Goal: Task Accomplishment & Management: Manage account settings

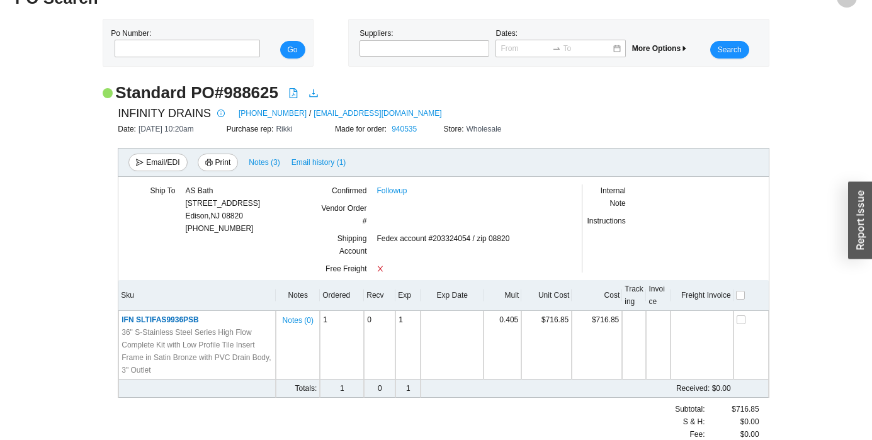
scroll to position [54, 0]
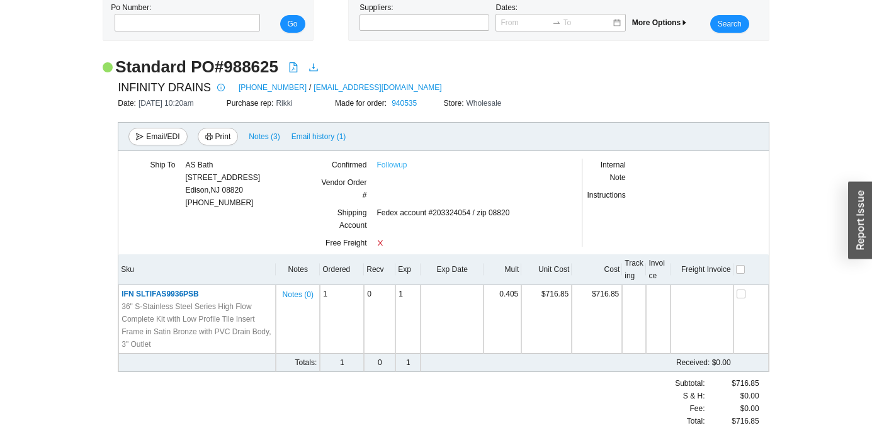
click at [388, 168] on link "Followup" at bounding box center [392, 165] width 30 height 13
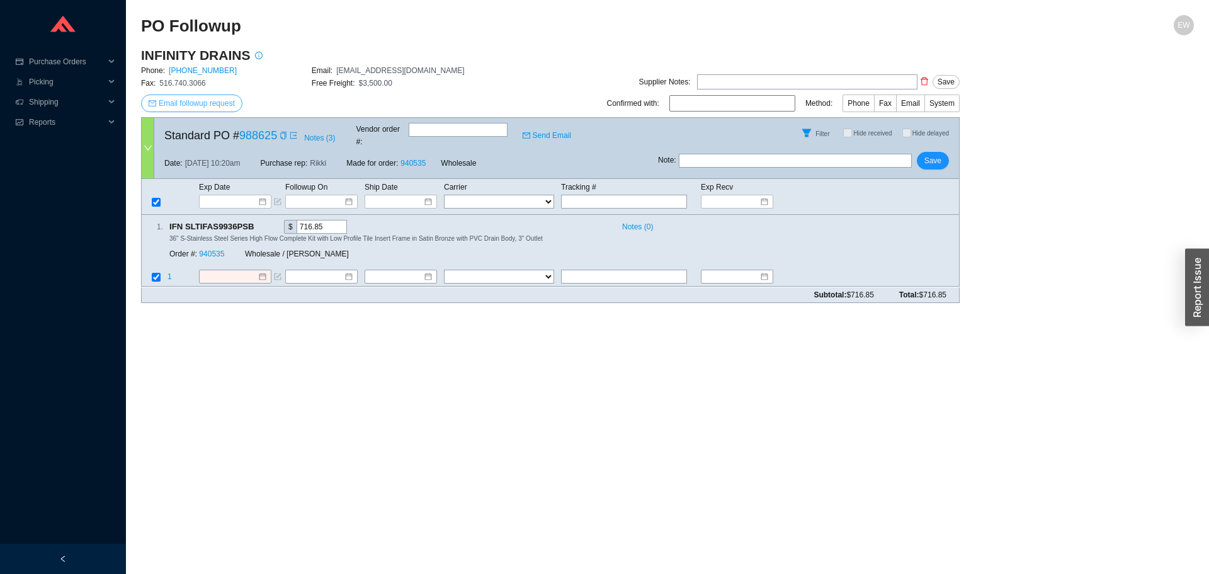
click at [207, 94] on button "Email followup request" at bounding box center [191, 103] width 101 height 18
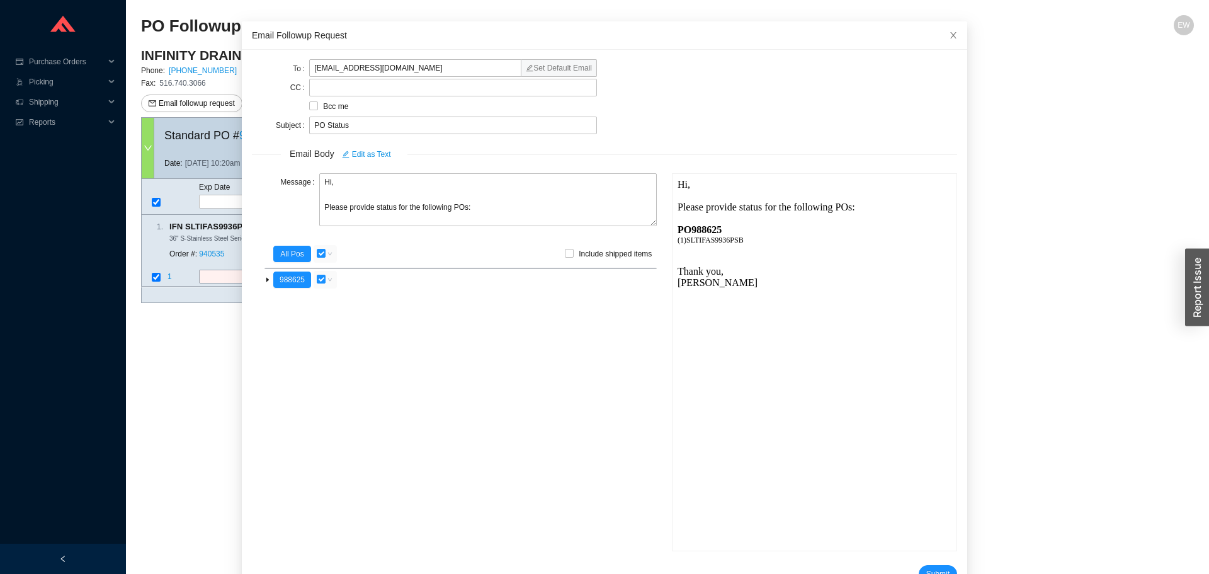
scroll to position [75, 0]
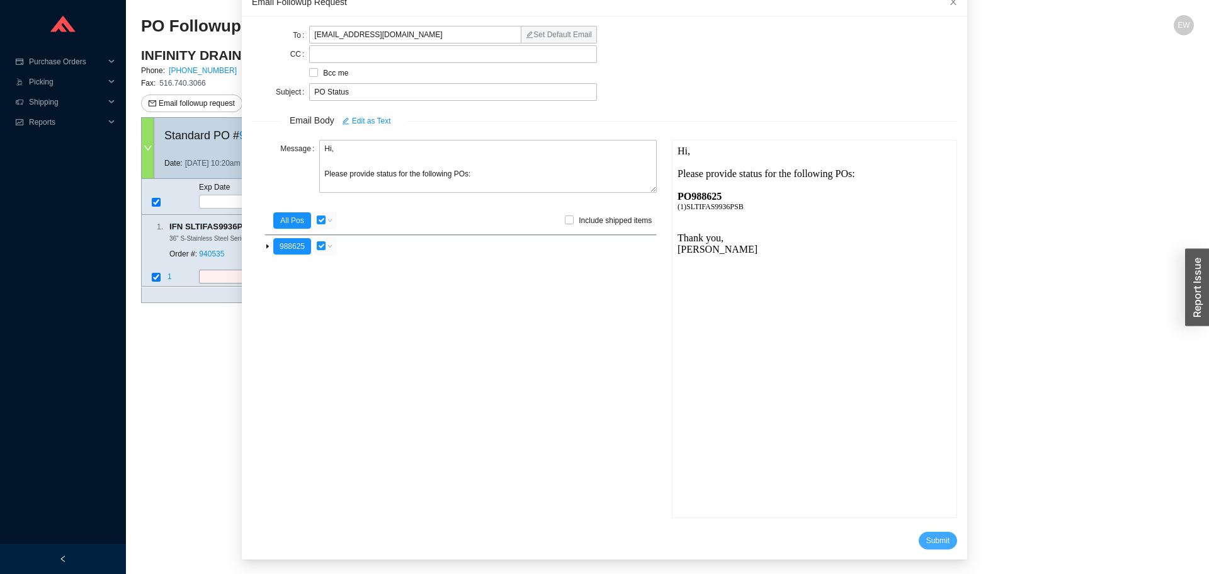
click at [926, 542] on span "Submit" at bounding box center [937, 540] width 23 height 13
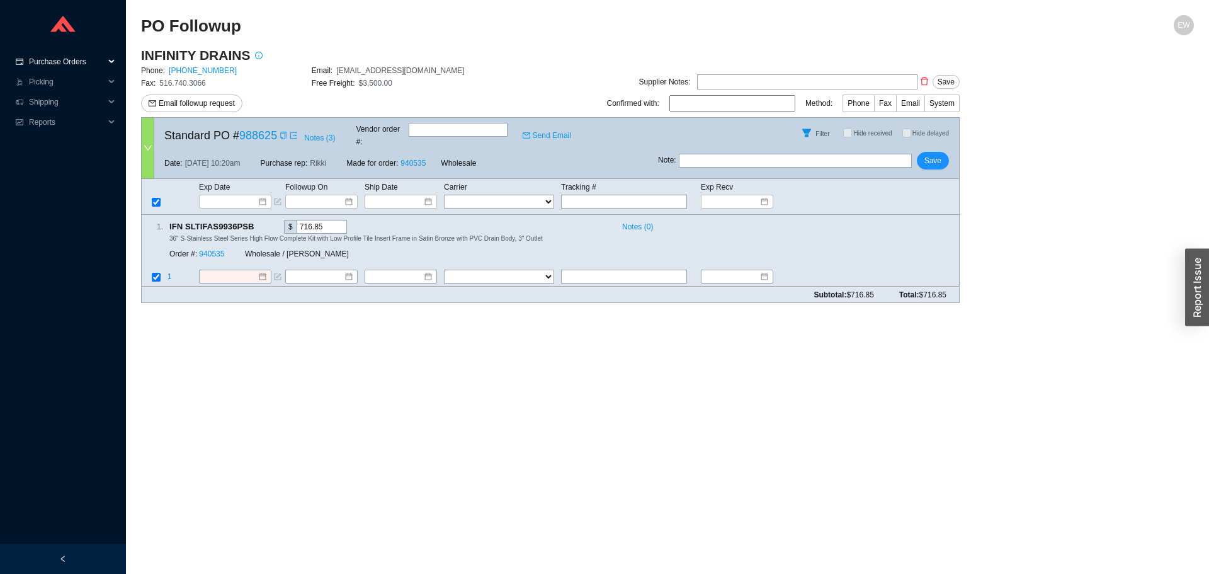
click at [89, 60] on span "Purchase Orders" at bounding box center [67, 62] width 76 height 20
drag, startPoint x: 70, startPoint y: 106, endPoint x: 77, endPoint y: 116, distance: 11.7
click at [60, 106] on link "Followup" at bounding box center [45, 102] width 30 height 9
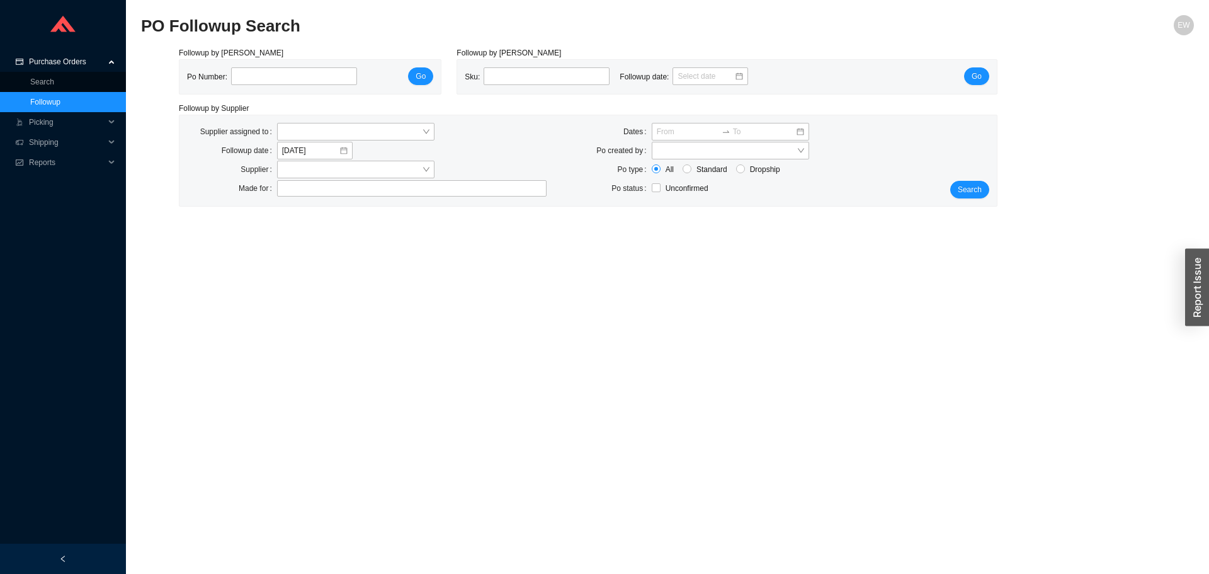
click at [303, 199] on div "Supplier assigned to Followup date 9/18/2025 Supplier Made for Dates Po created…" at bounding box center [587, 160] width 817 height 91
click at [300, 192] on div at bounding box center [407, 188] width 254 height 13
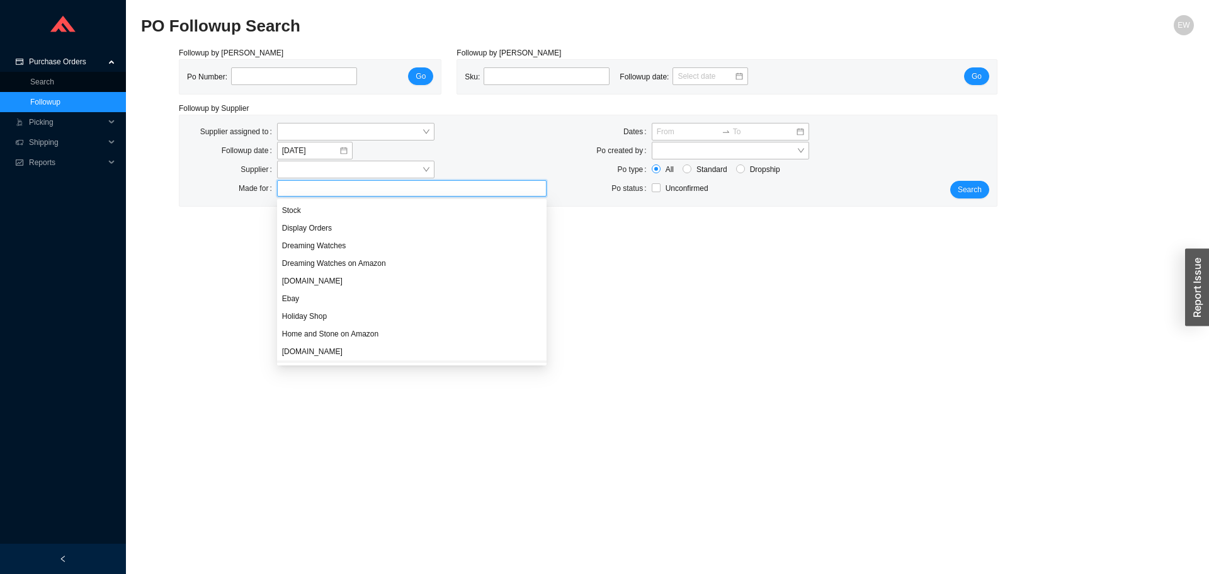
click at [322, 362] on div "Midwest Plumbing" at bounding box center [412, 369] width 270 height 18
click at [322, 353] on div "HomeAndStone.Com" at bounding box center [411, 351] width 259 height 11
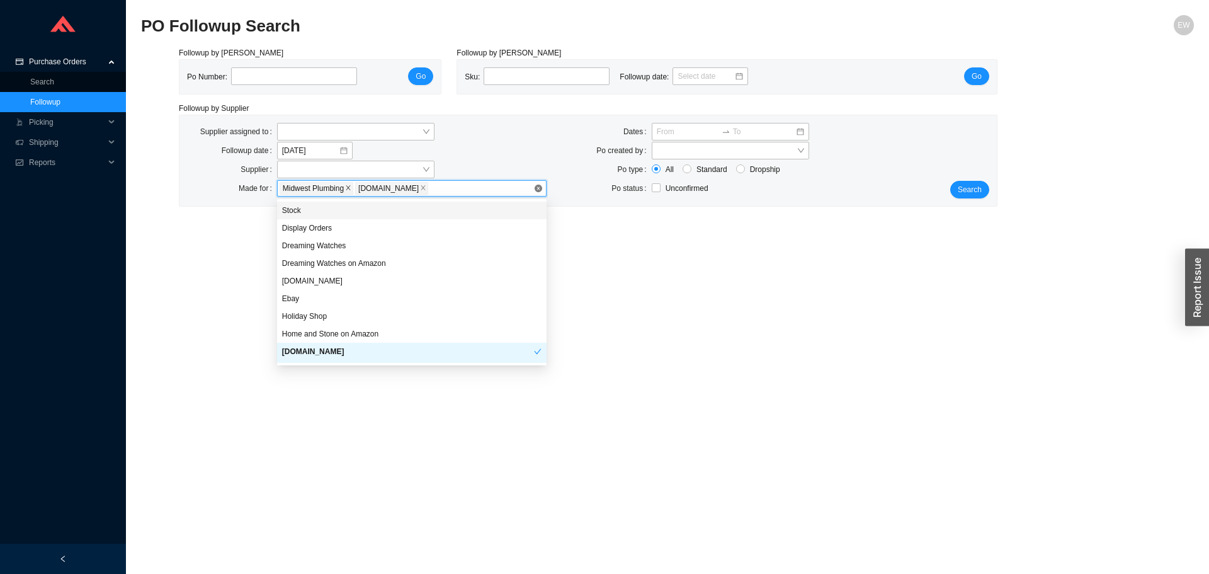
click at [349, 186] on icon "close" at bounding box center [348, 188] width 6 height 6
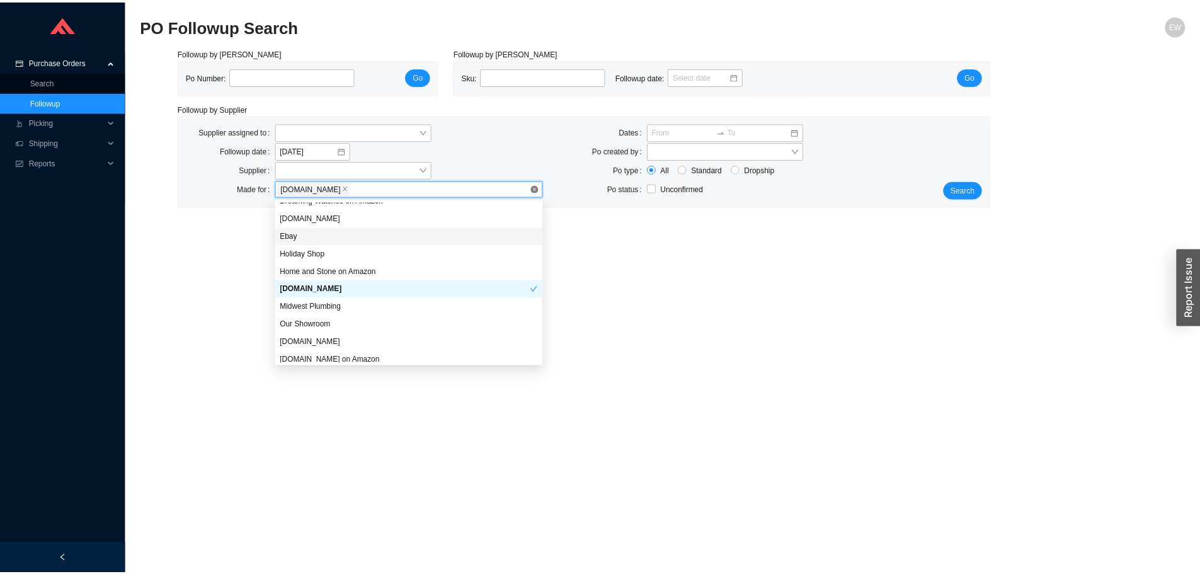
scroll to position [121, 0]
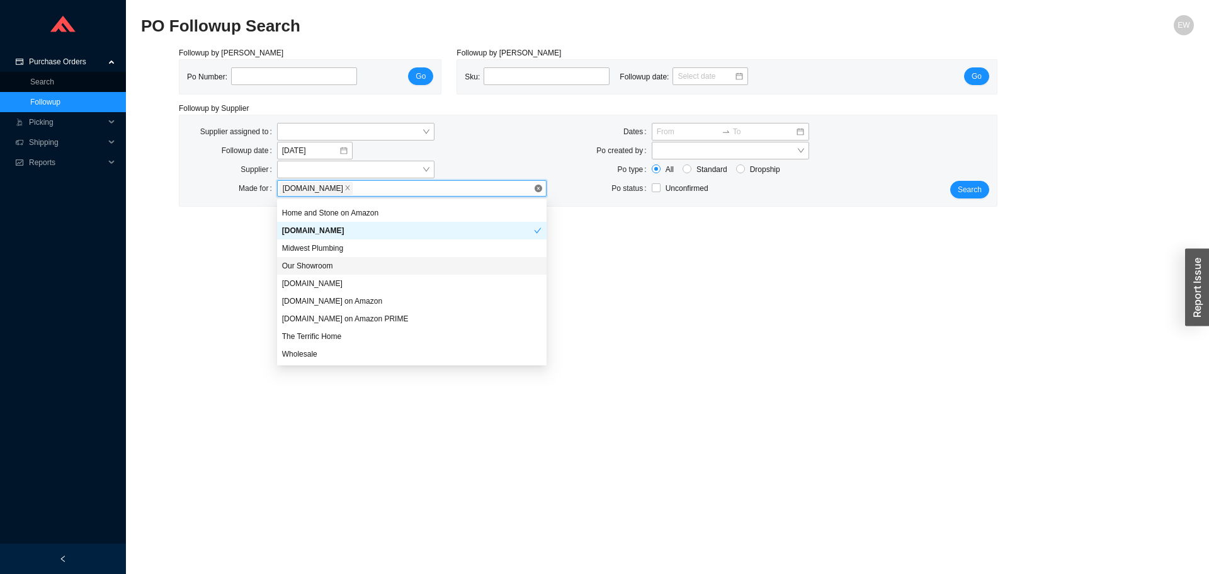
click at [324, 270] on div "Our Showroom" at bounding box center [411, 265] width 259 height 11
click at [313, 354] on div "Wholesale" at bounding box center [411, 353] width 259 height 11
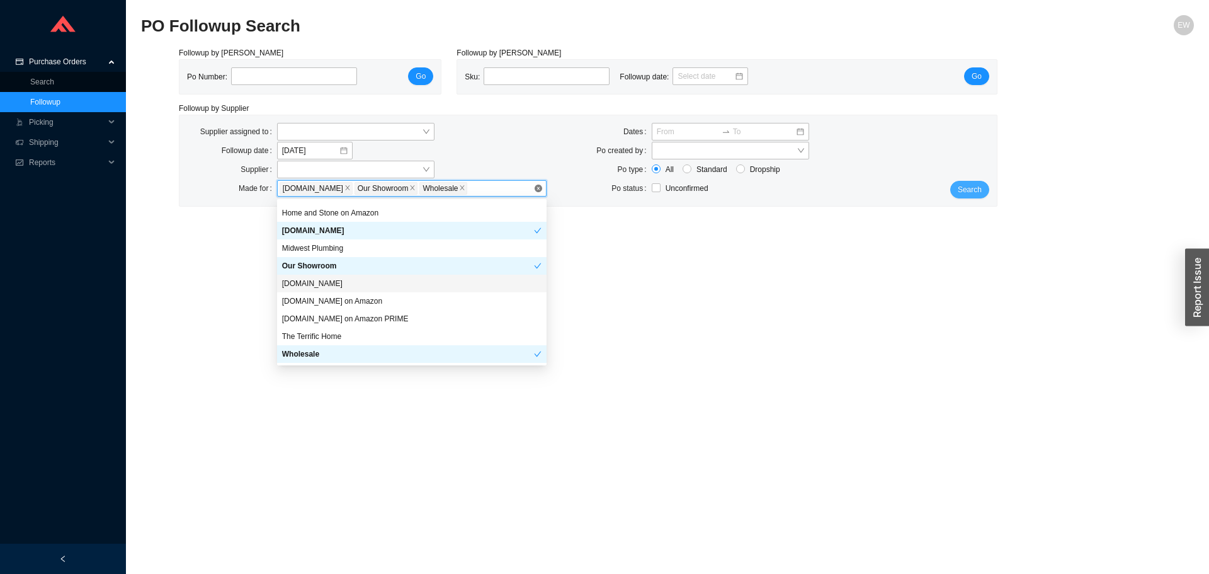
click at [967, 198] on button "Search" at bounding box center [969, 190] width 39 height 18
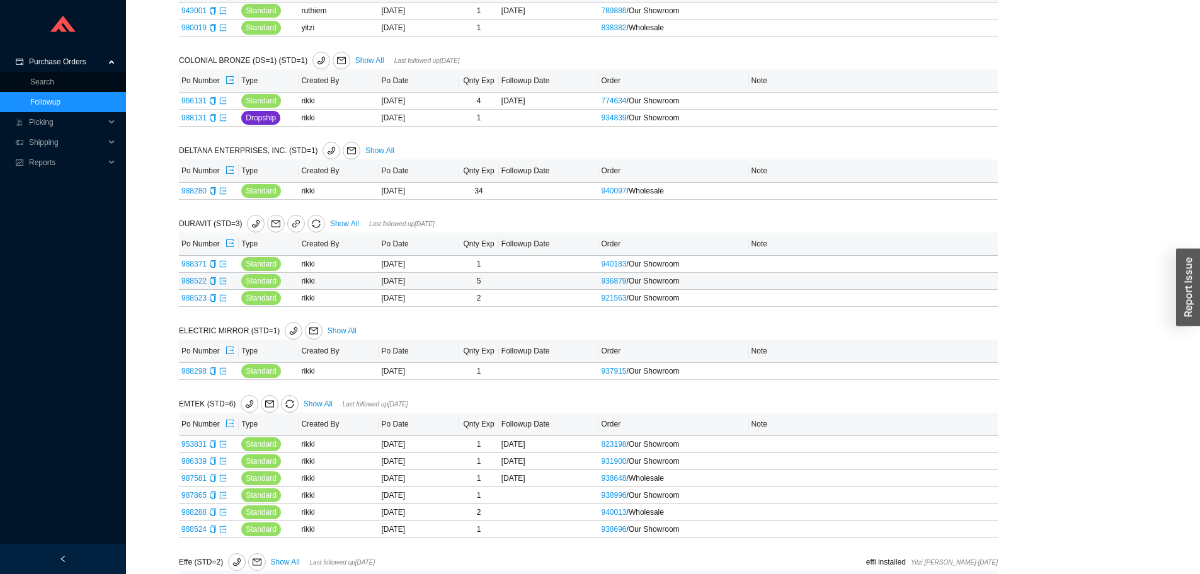
scroll to position [945, 0]
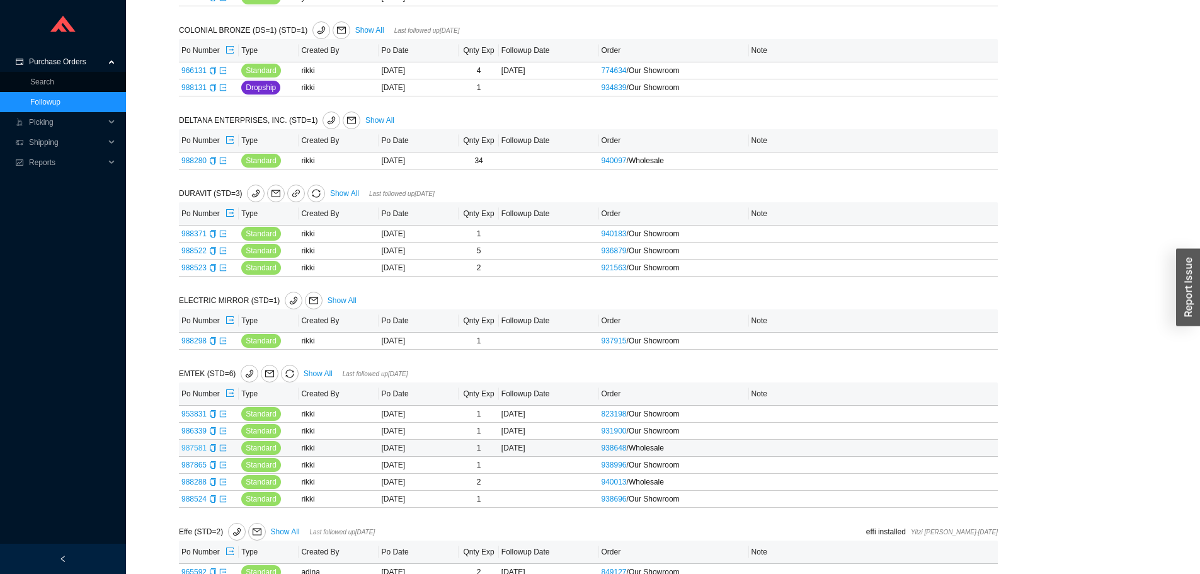
click at [195, 446] on link "987581" at bounding box center [193, 447] width 25 height 9
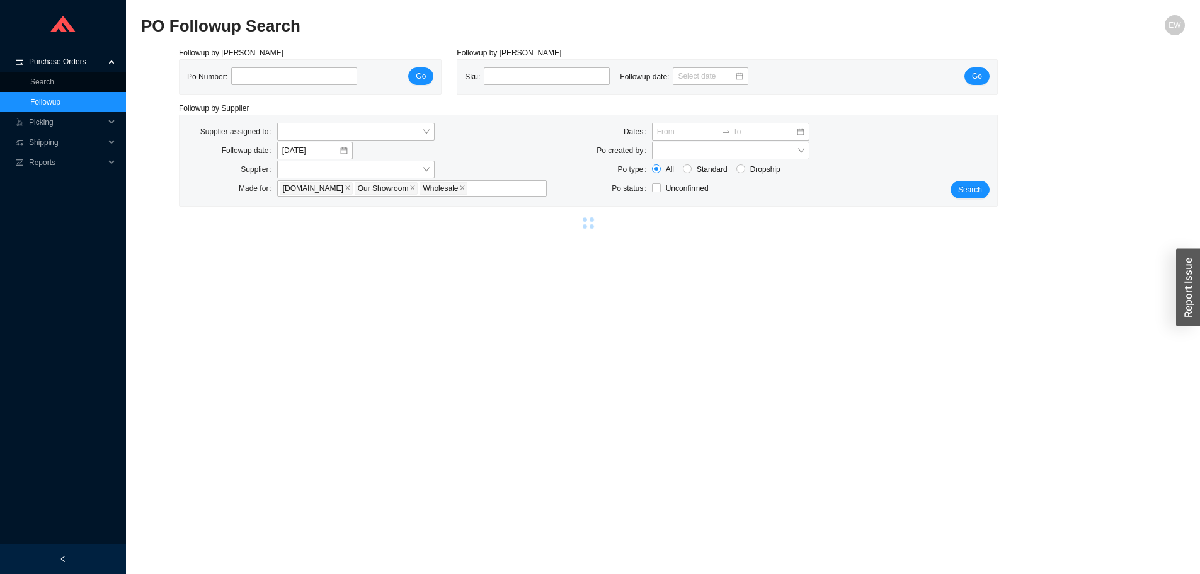
type input "987581"
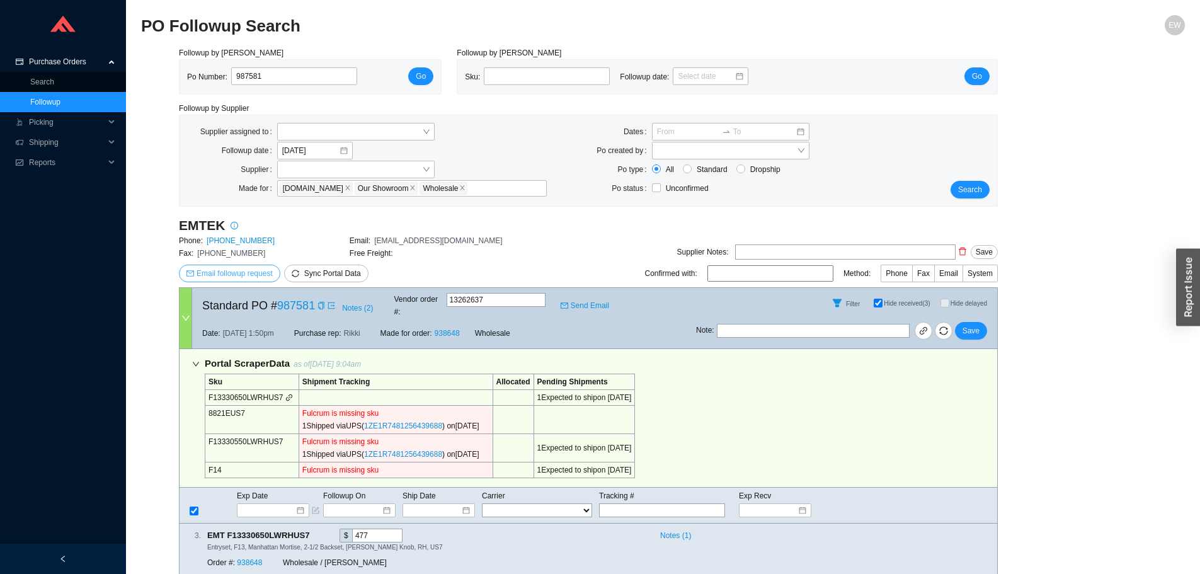
click at [238, 274] on span "Email followup request" at bounding box center [235, 273] width 76 height 13
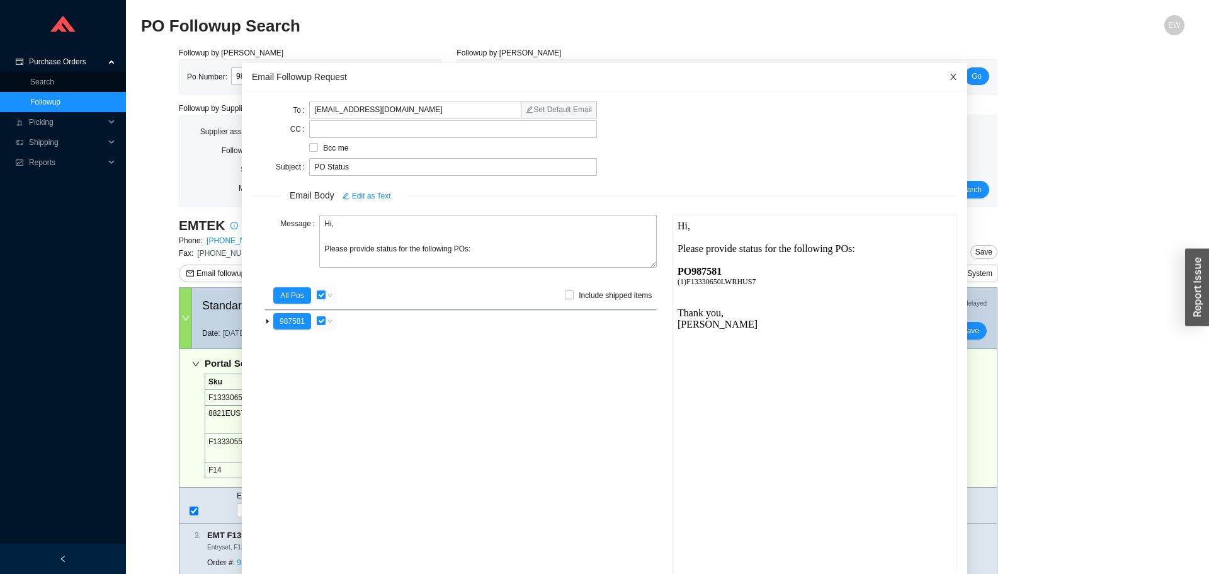
click at [940, 68] on span "Close" at bounding box center [954, 77] width 28 height 28
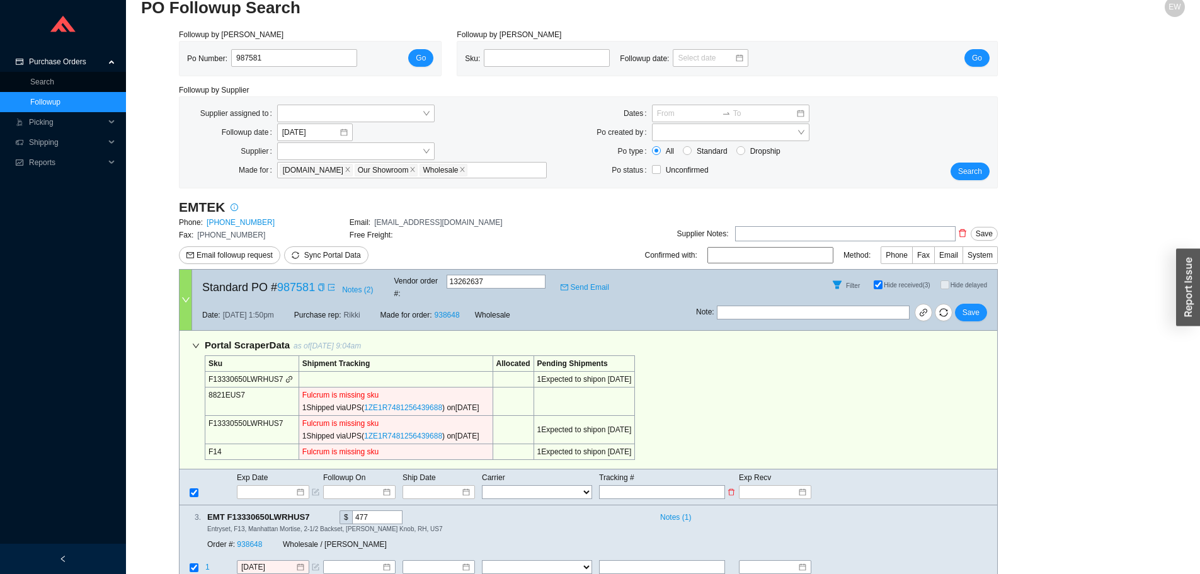
scroll to position [35, 0]
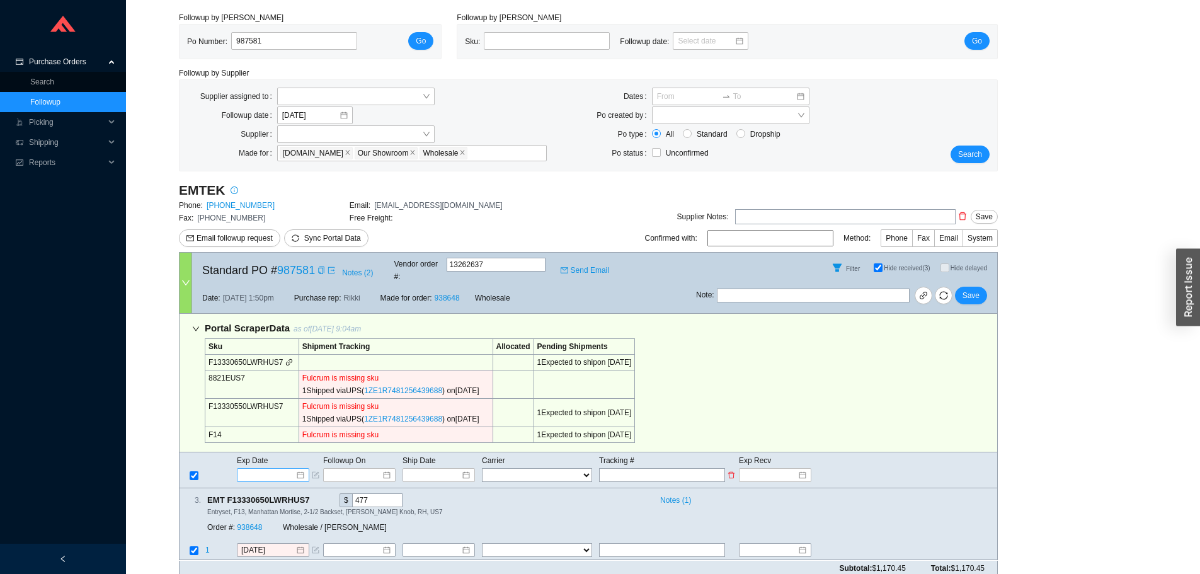
click at [301, 469] on div at bounding box center [273, 475] width 62 height 13
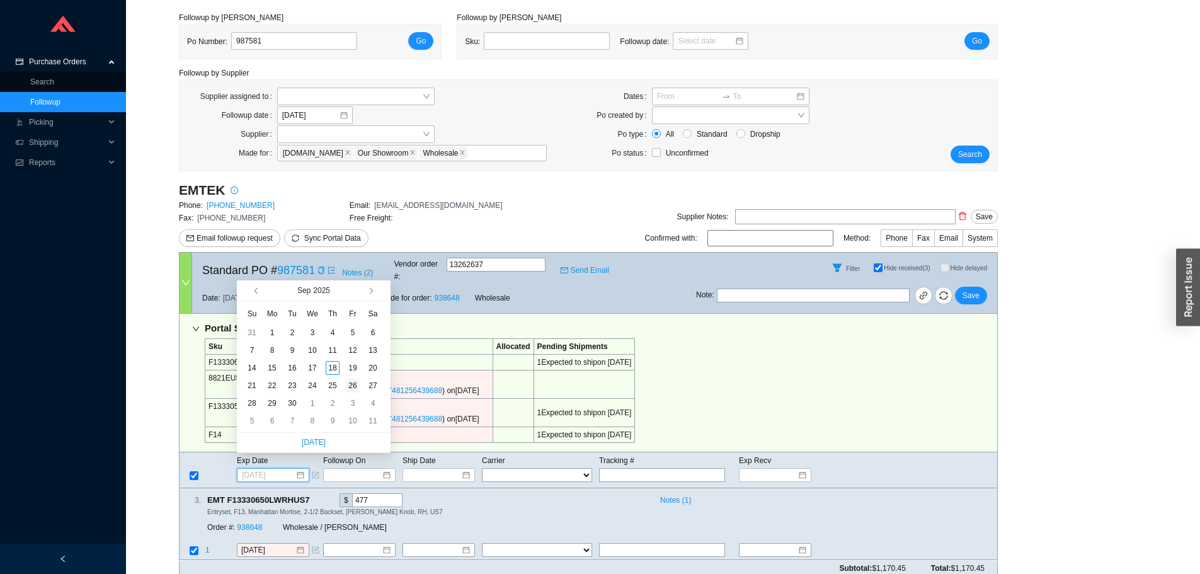
type input "9/26/2025"
click at [354, 380] on div "26" at bounding box center [353, 386] width 14 height 14
type input "9/26/2025"
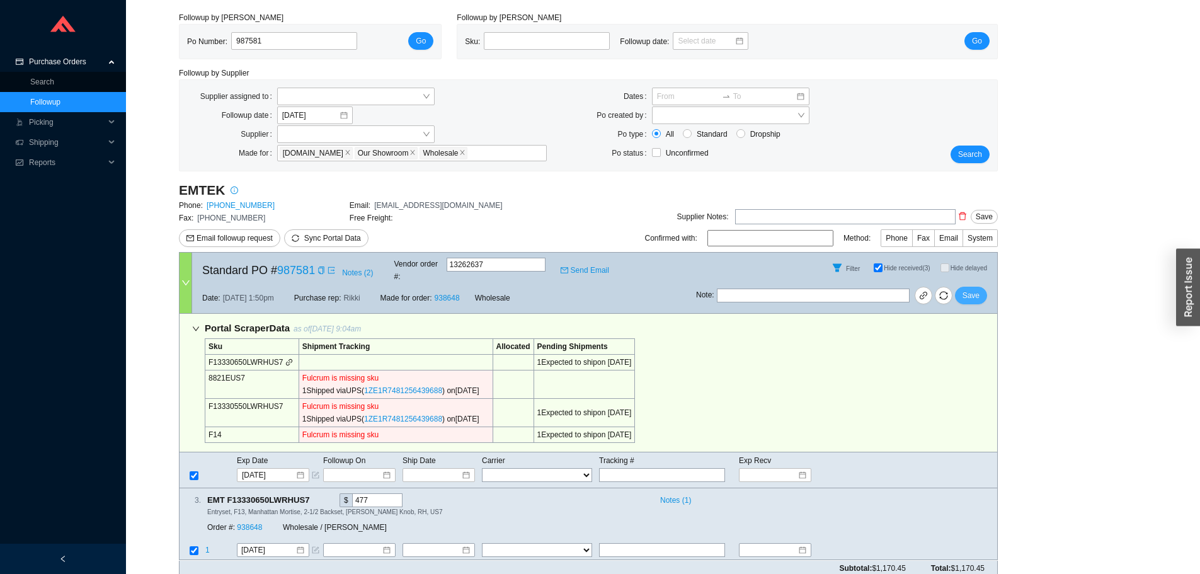
click at [971, 287] on button "Save" at bounding box center [971, 296] width 32 height 18
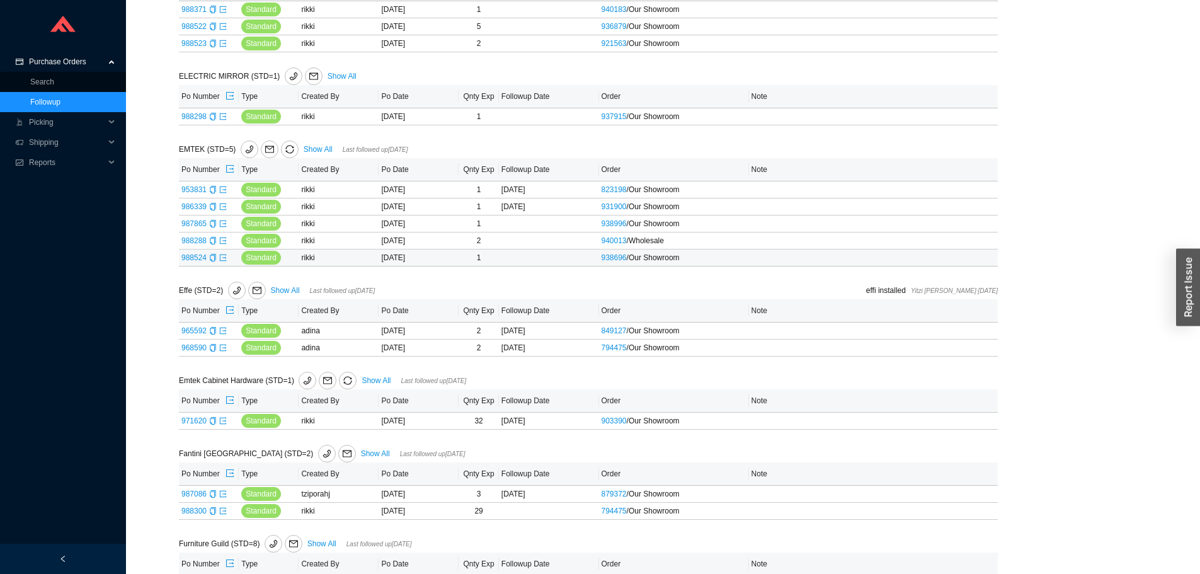
scroll to position [1197, 0]
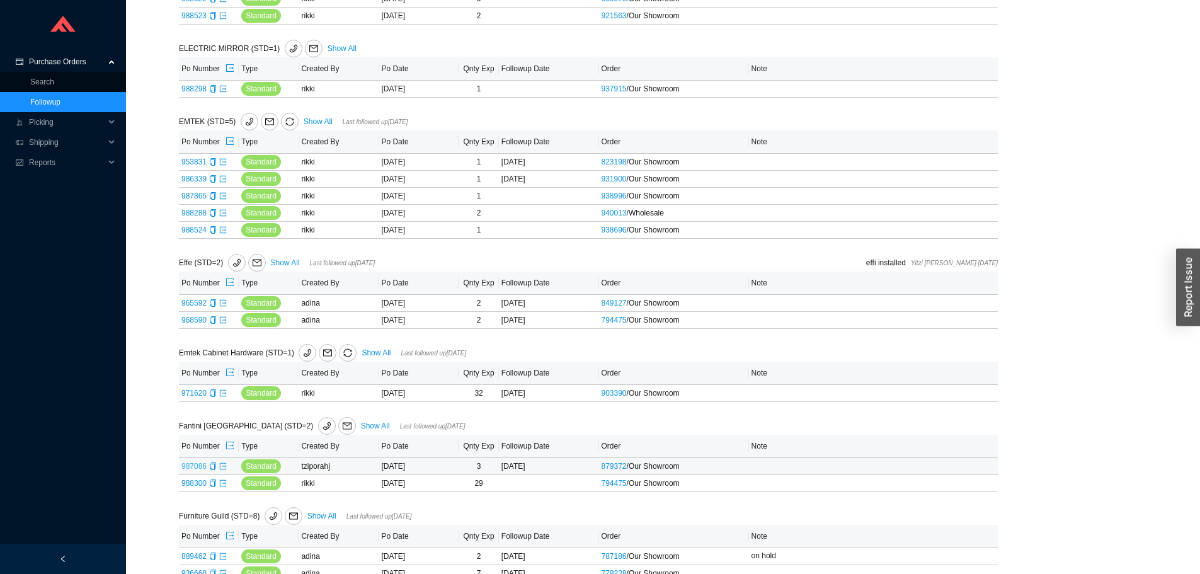
click at [186, 465] on link "987086" at bounding box center [193, 466] width 25 height 9
type input "987086"
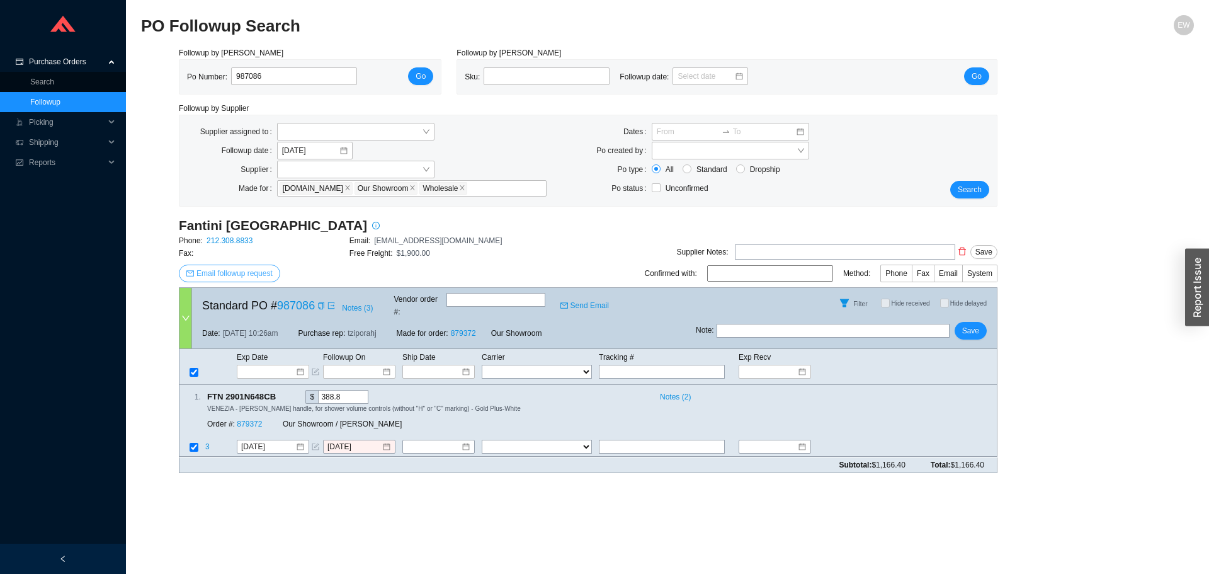
click at [240, 266] on button "Email followup request" at bounding box center [229, 274] width 101 height 18
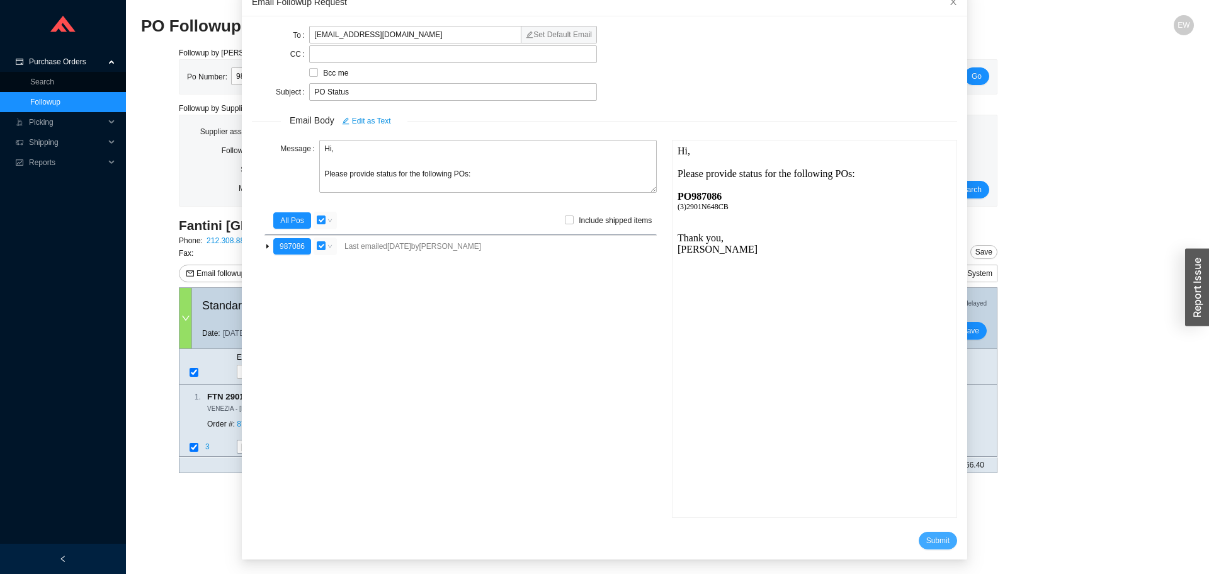
drag, startPoint x: 927, startPoint y: 537, endPoint x: 920, endPoint y: 531, distance: 9.4
click at [926, 539] on span "Submit" at bounding box center [937, 540] width 23 height 13
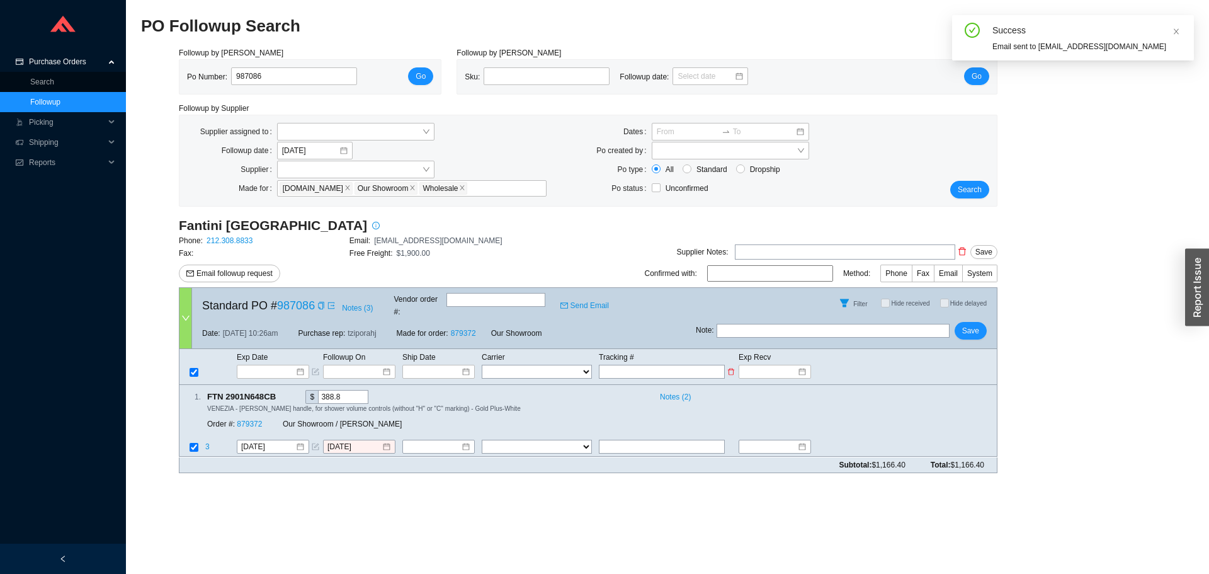
scroll to position [12, 0]
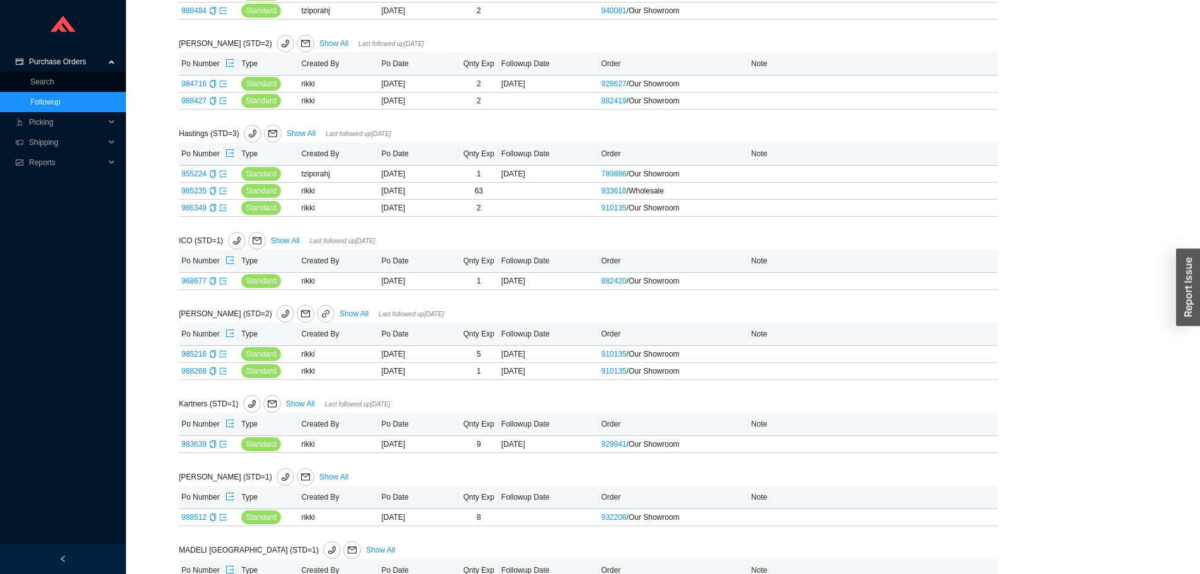
scroll to position [2393, 0]
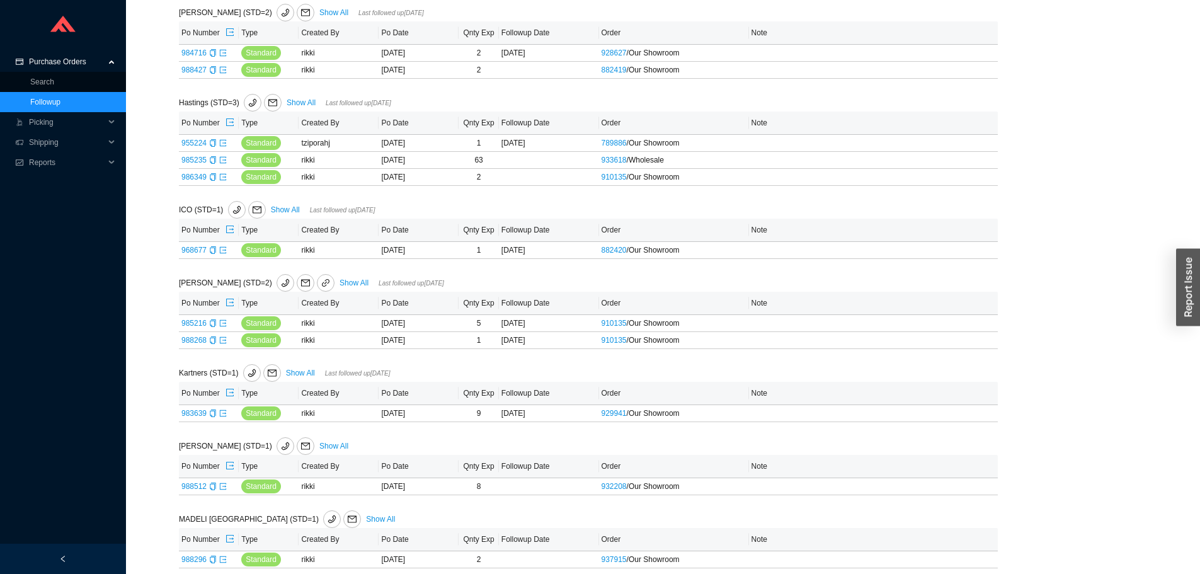
click at [339, 284] on link "Show All" at bounding box center [353, 282] width 29 height 9
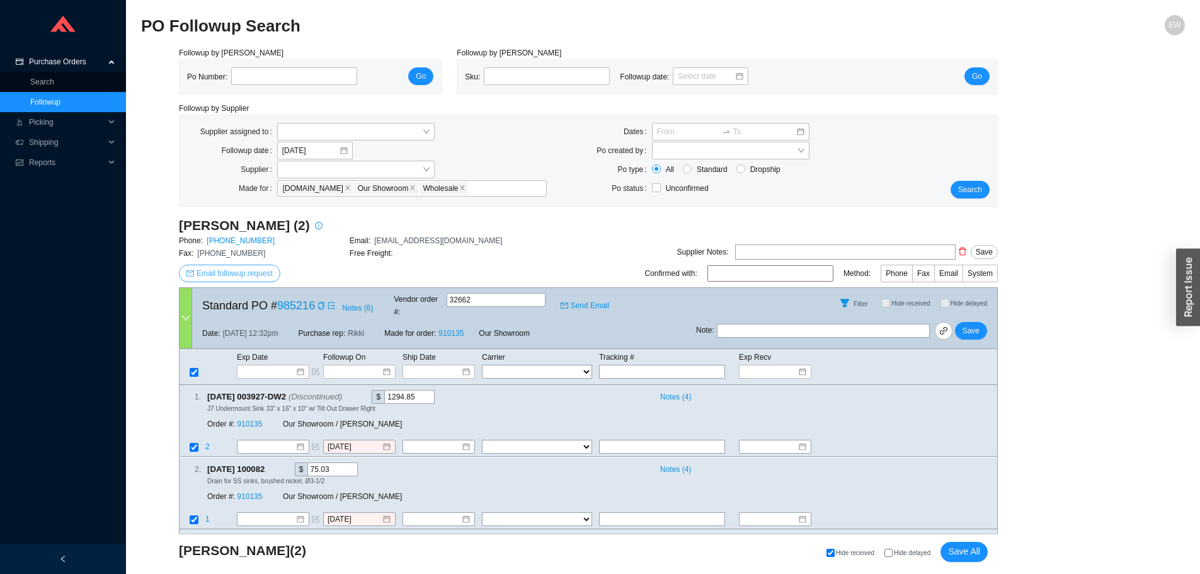
click at [230, 266] on button "Email followup request" at bounding box center [229, 274] width 101 height 18
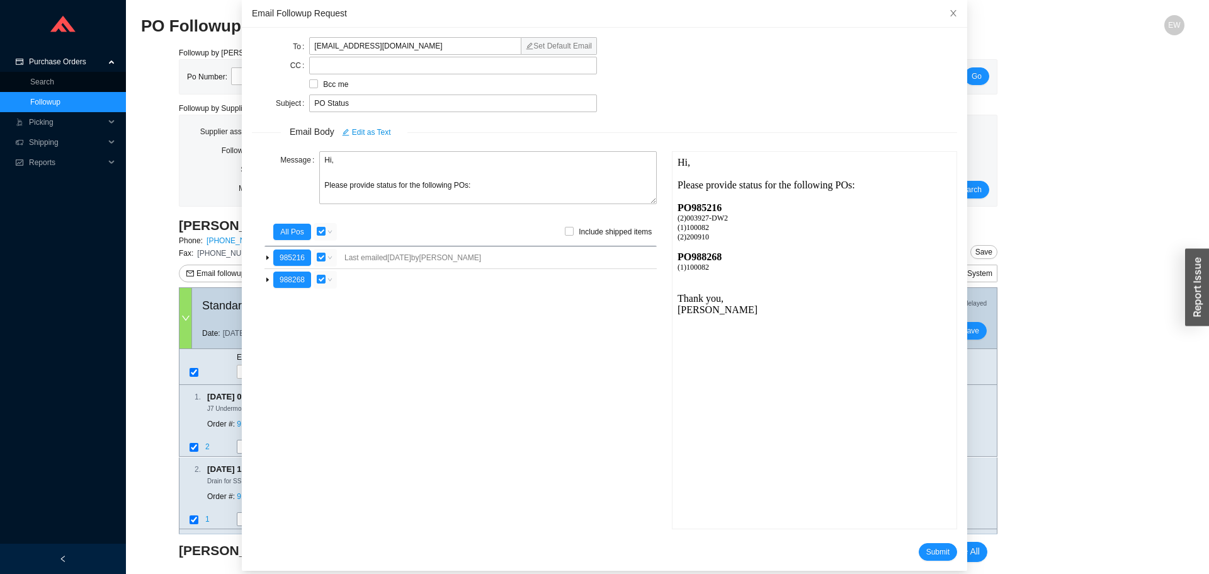
scroll to position [74, 0]
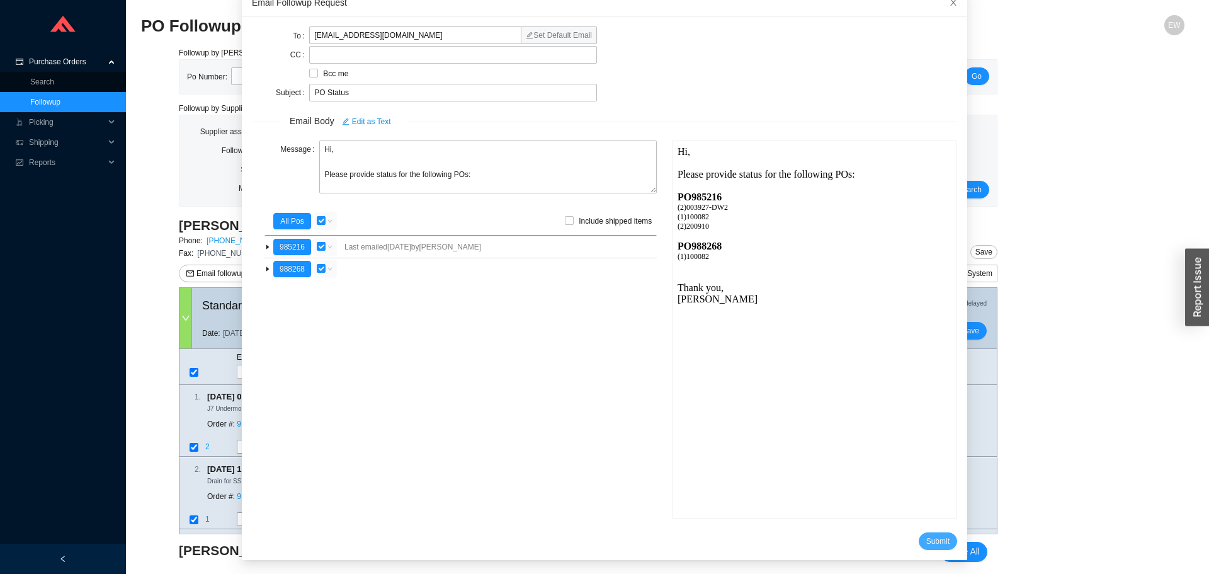
click at [926, 535] on span "Submit" at bounding box center [937, 541] width 23 height 13
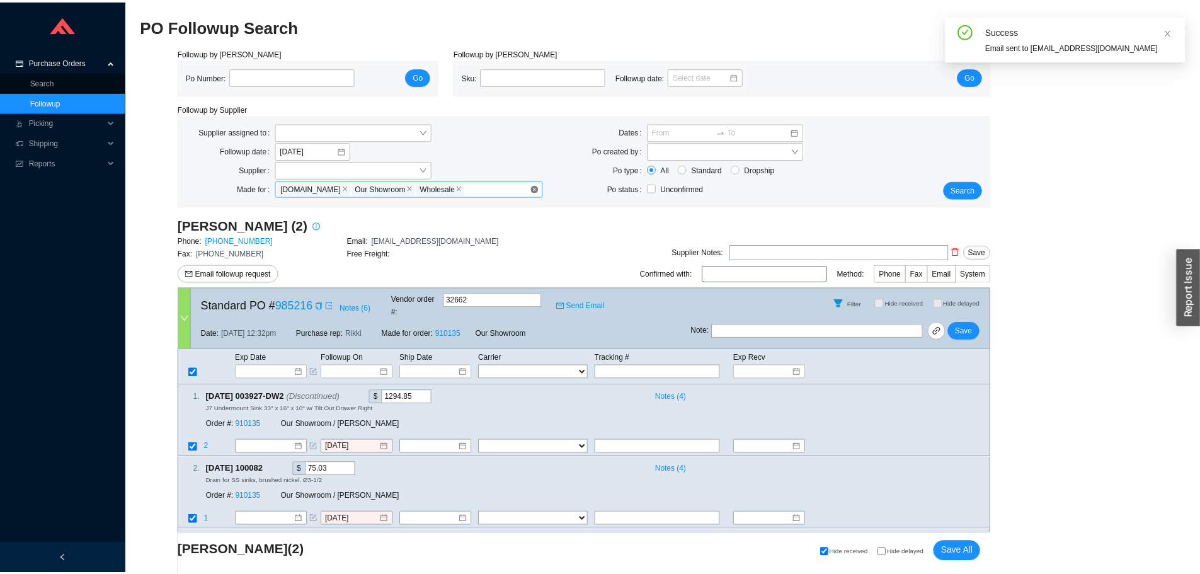
scroll to position [12, 0]
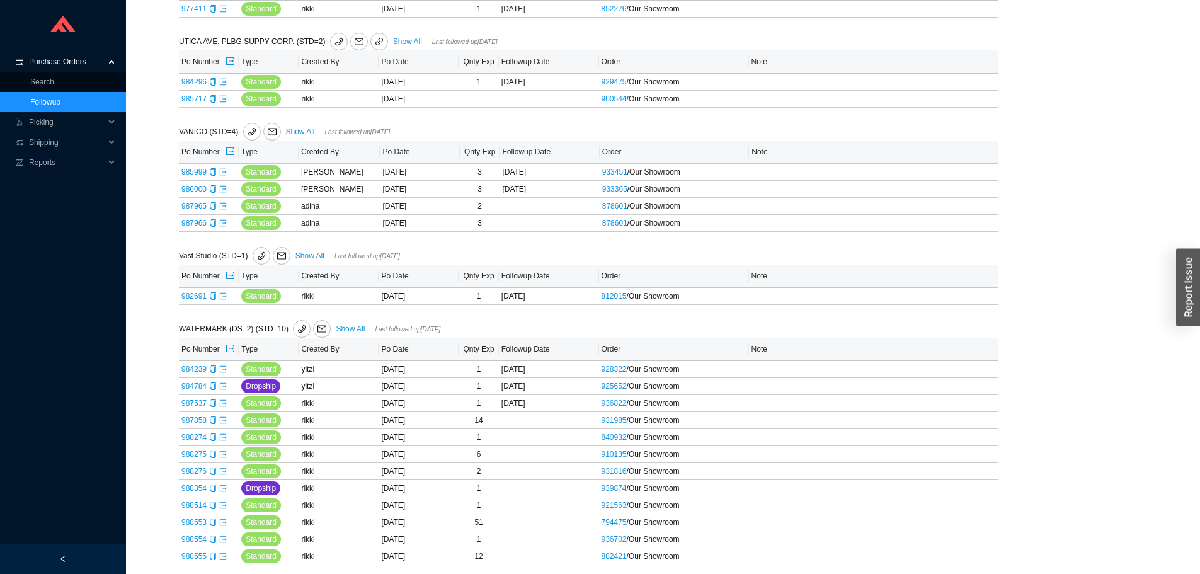
scroll to position [3549, 0]
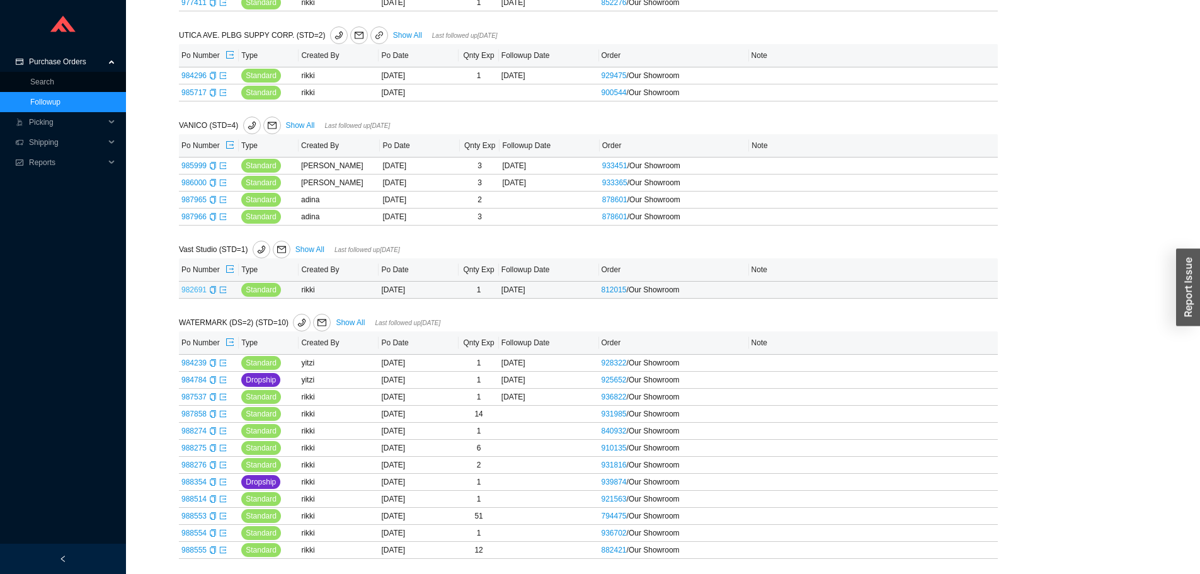
click at [191, 292] on link "982691" at bounding box center [193, 289] width 25 height 9
type input "982691"
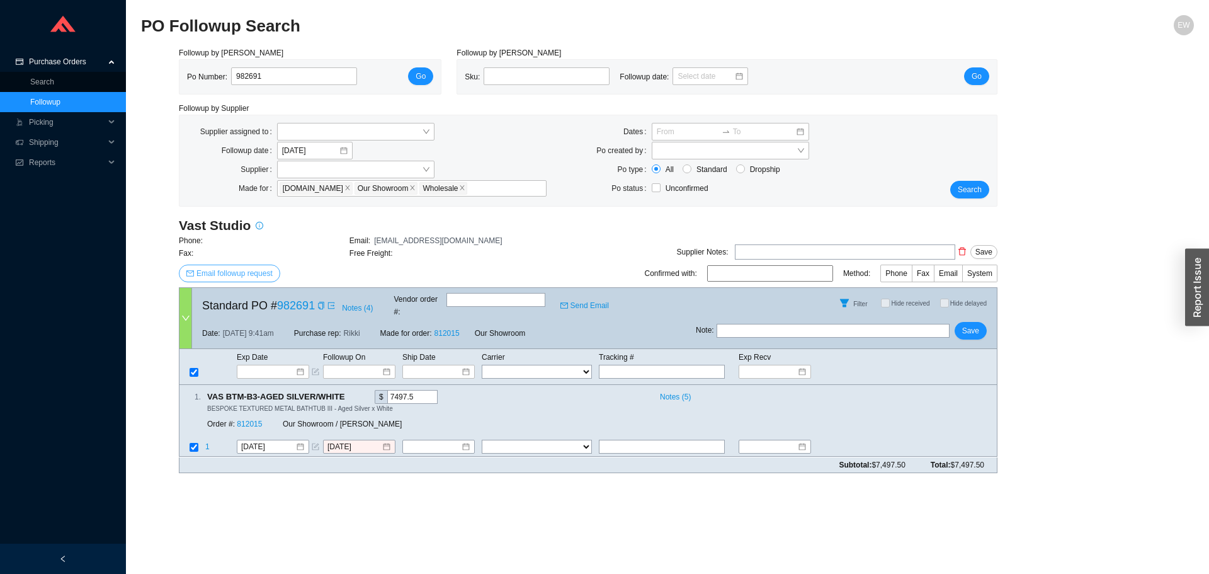
click at [237, 281] on button "Email followup request" at bounding box center [229, 274] width 101 height 18
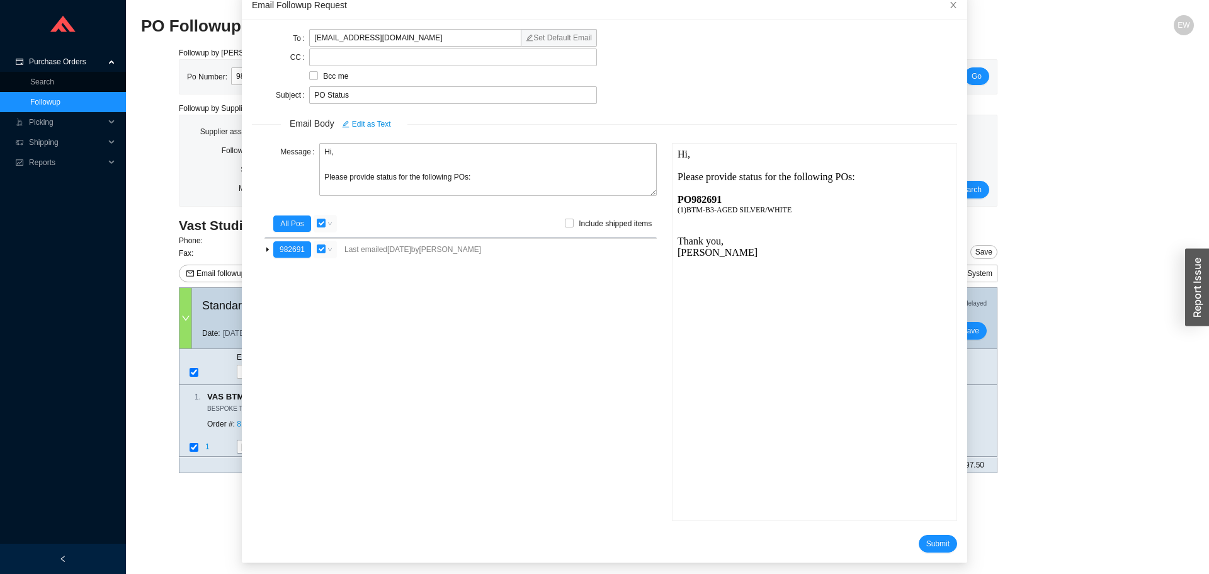
scroll to position [74, 0]
click at [926, 540] on span "Submit" at bounding box center [937, 541] width 23 height 13
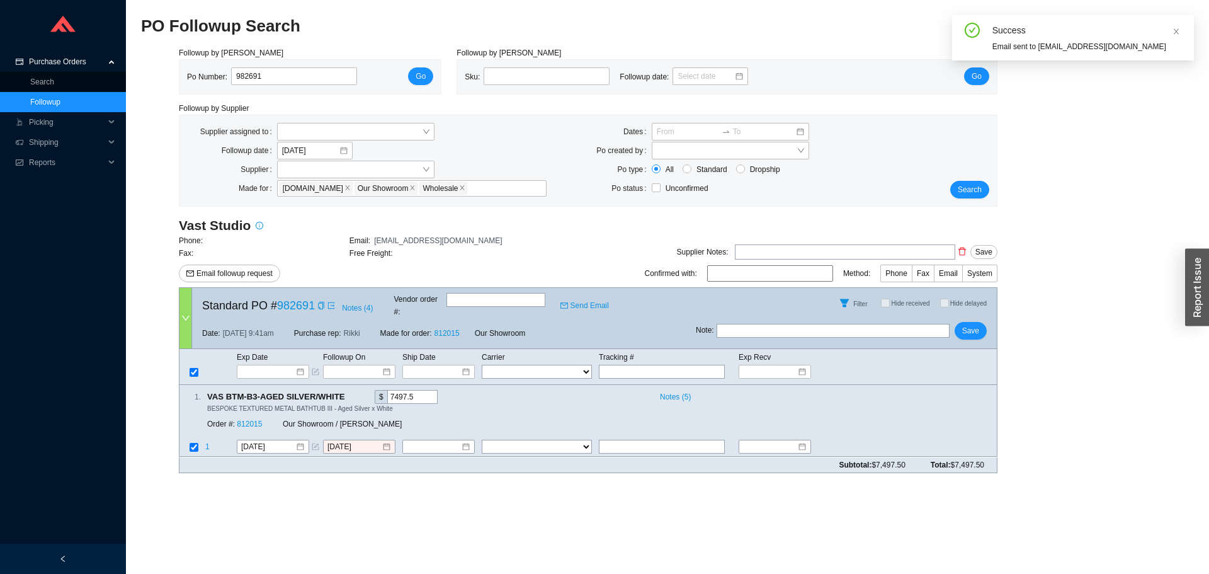
scroll to position [12, 0]
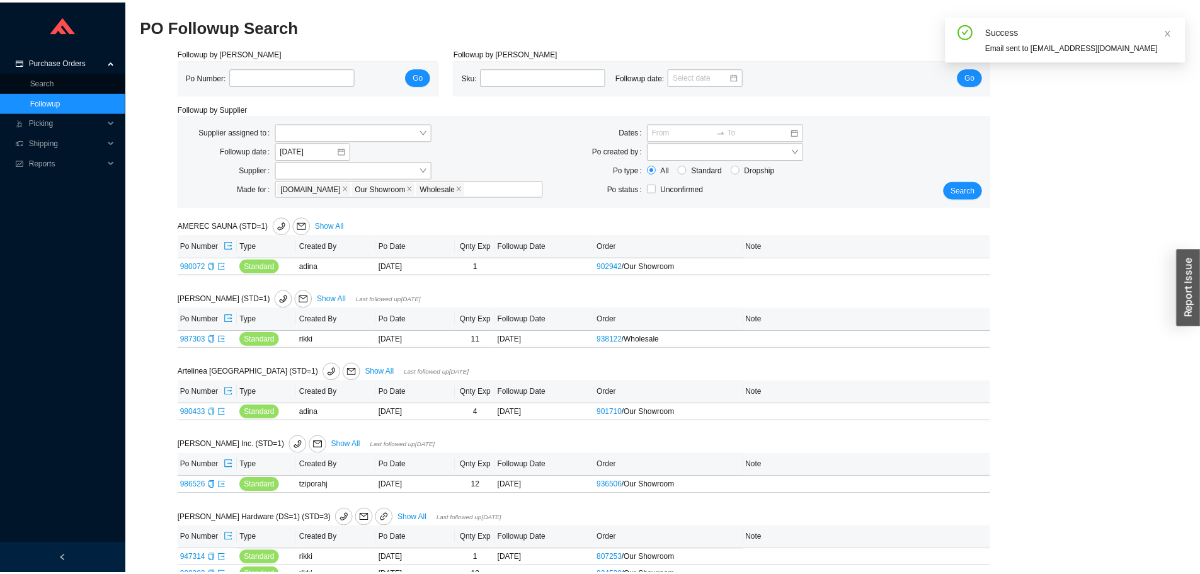
scroll to position [3549, 0]
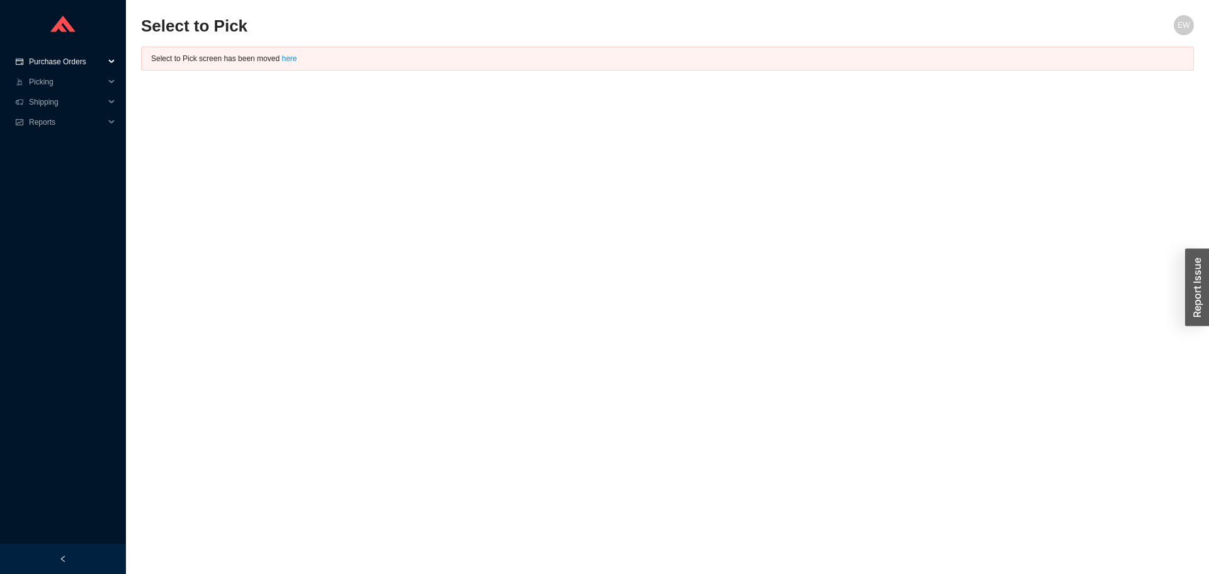
click at [68, 54] on span "Purchase Orders" at bounding box center [67, 62] width 76 height 20
click at [60, 98] on link "Followup" at bounding box center [45, 102] width 30 height 9
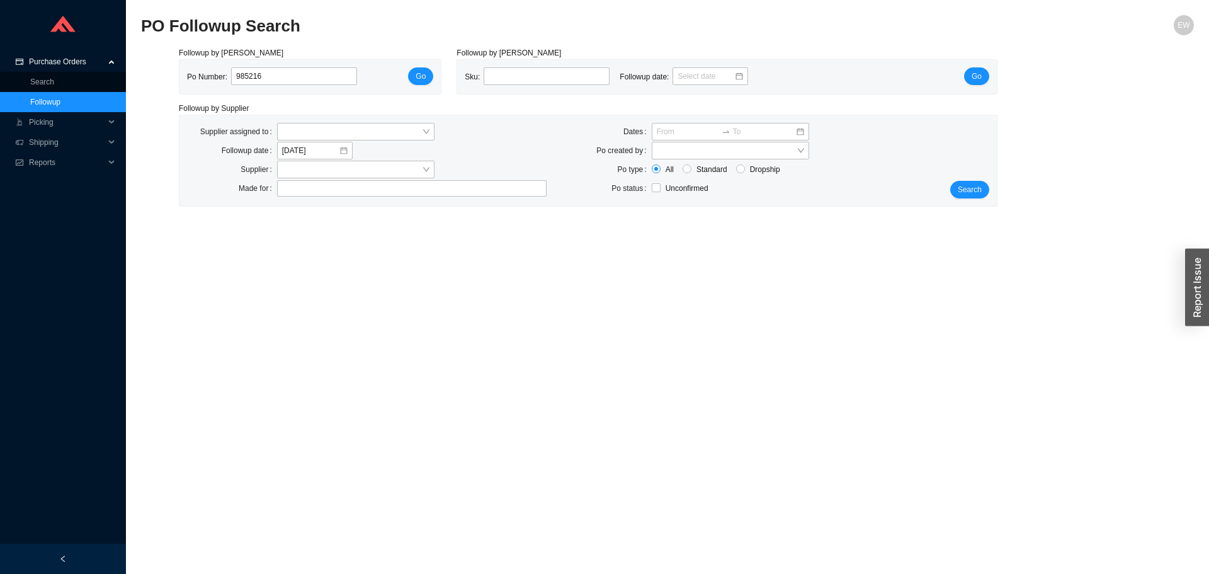
type input "985216"
click at [426, 67] on div "Po Number: 985216 Go" at bounding box center [309, 77] width 261 height 34
click at [425, 75] on span "Go" at bounding box center [421, 76] width 10 height 13
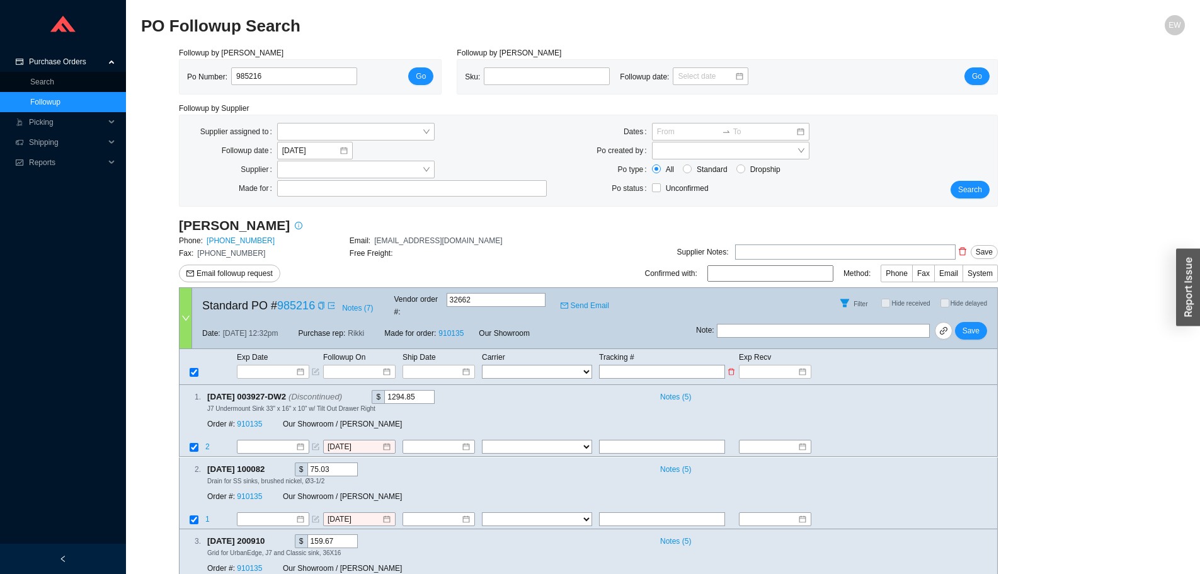
paste input "639462266884"
type input "639462266884"
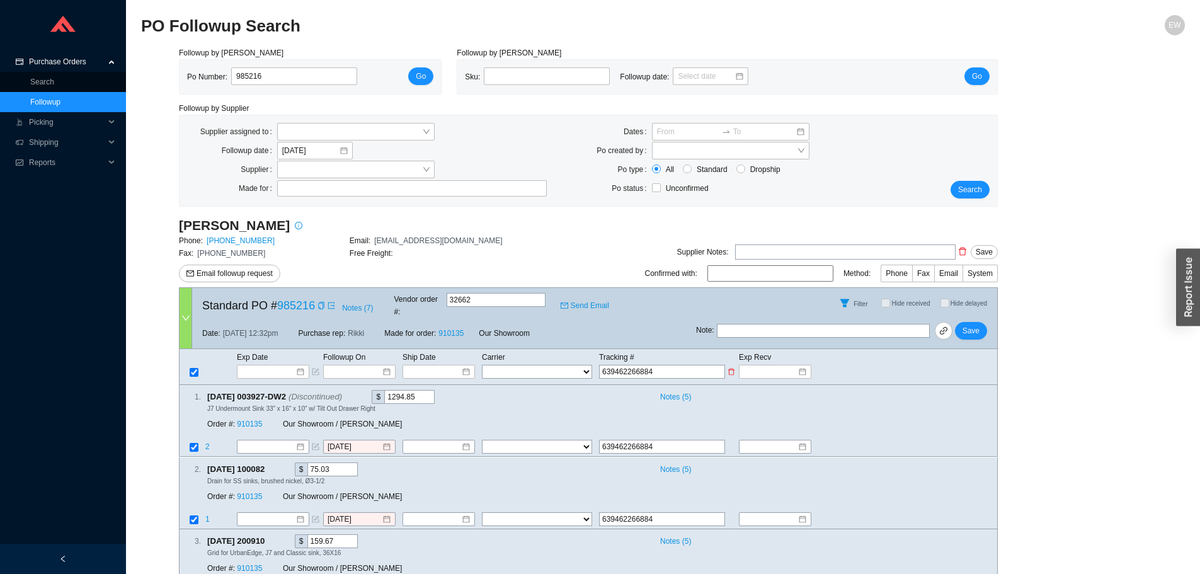
type input "639462266884"
click at [586, 365] on select "FedEx UPS ---------------- 2 Day Transportation INC A&B Freight A. Duie Pyle AA…" at bounding box center [537, 372] width 110 height 14
select select "1"
click at [482, 365] on select "FedEx UPS ---------------- 2 Day Transportation INC A&B Freight A. Duie Pyle AA…" at bounding box center [537, 372] width 110 height 14
select select "1"
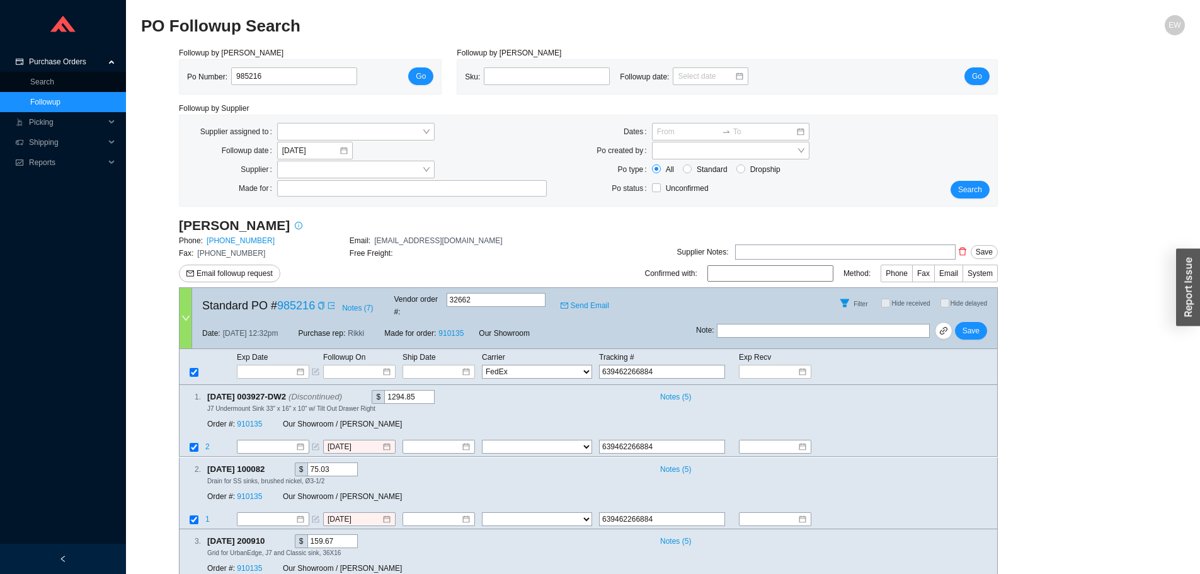
select select "1"
click at [458, 365] on input at bounding box center [434, 371] width 54 height 13
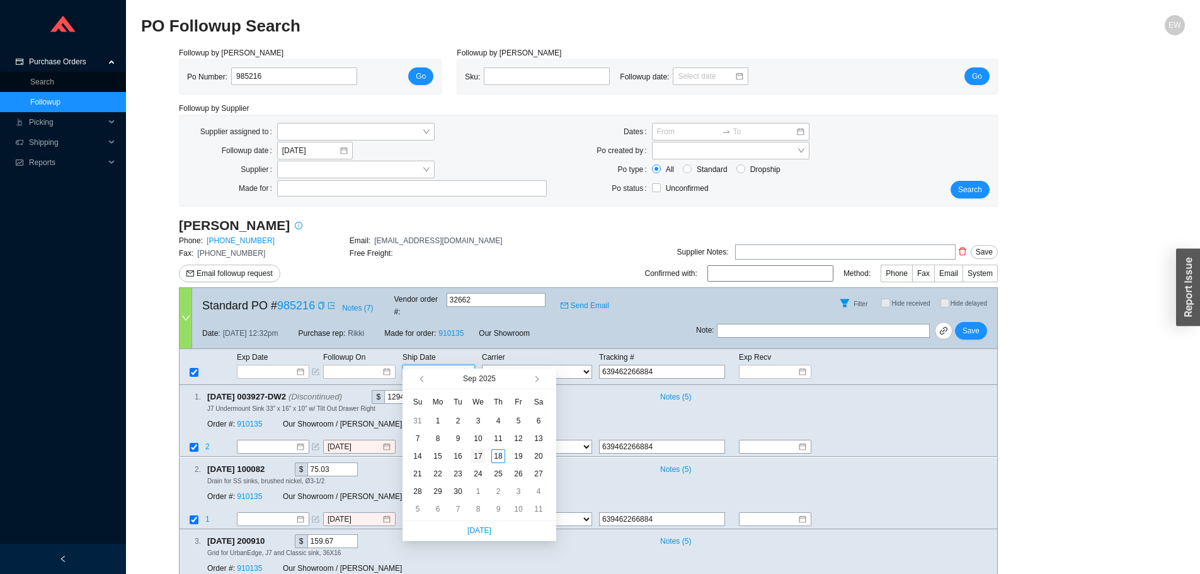
type input "9/17/2025"
click at [484, 453] on div "17" at bounding box center [478, 456] width 14 height 14
type input "9/17/2025"
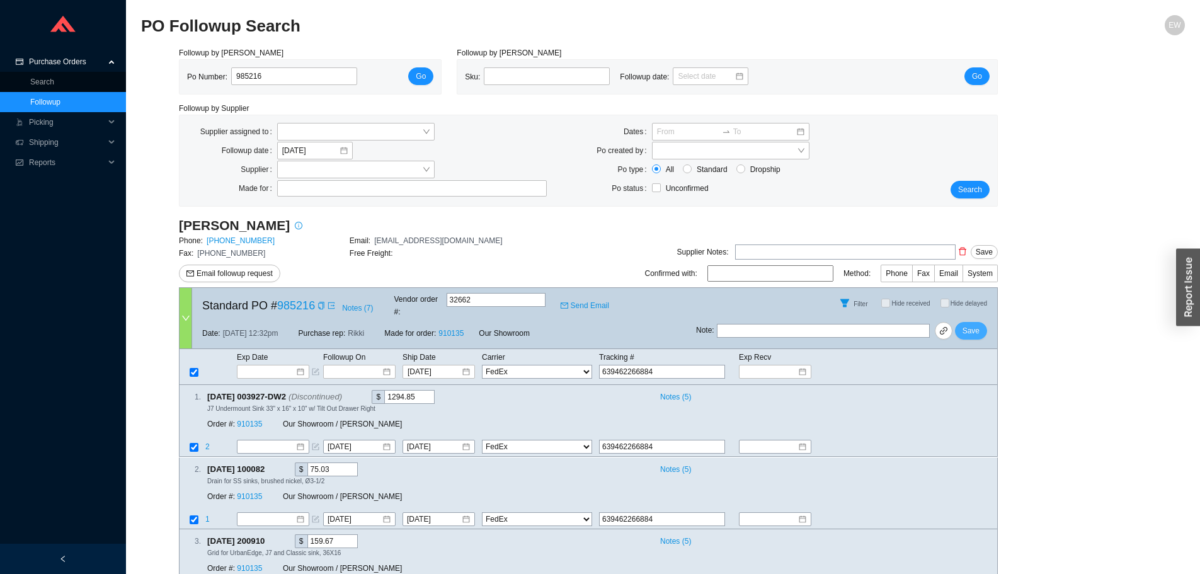
click at [971, 324] on span "Save" at bounding box center [970, 330] width 17 height 13
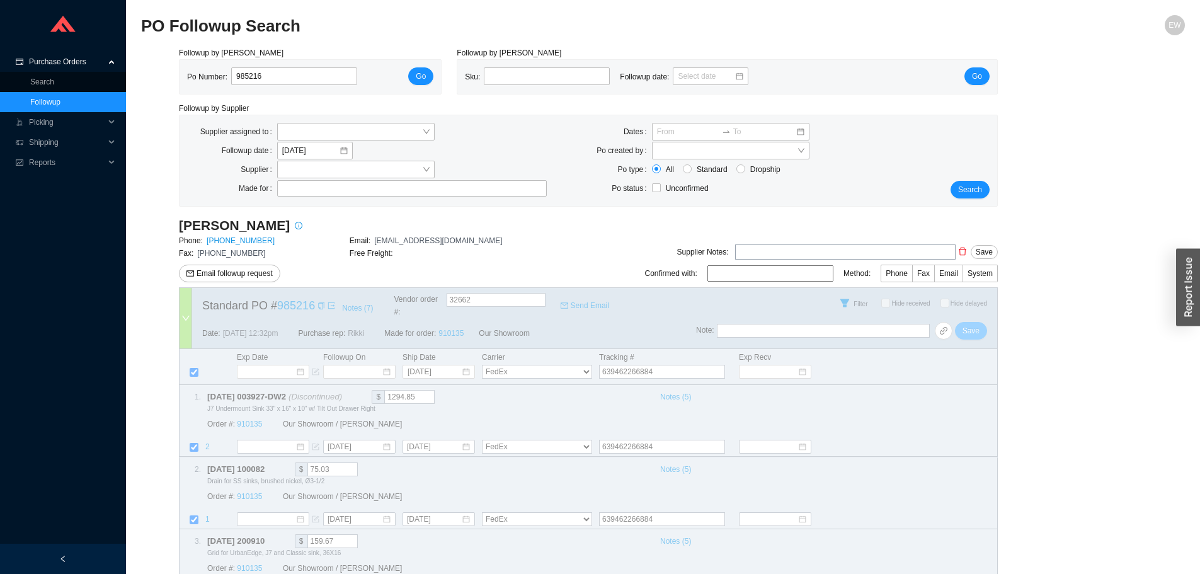
select select "1"
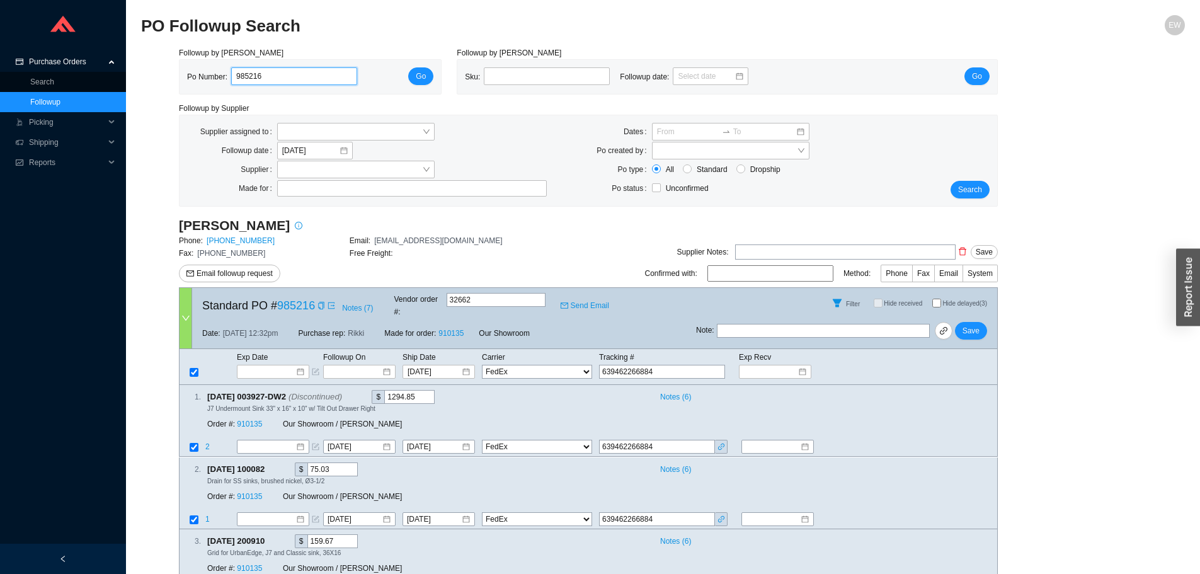
drag, startPoint x: 275, startPoint y: 80, endPoint x: 198, endPoint y: 79, distance: 76.8
click at [202, 79] on div "Po Number: 985216" at bounding box center [277, 76] width 180 height 19
paste input "988268"
type input "988268"
click button "Go" at bounding box center [420, 76] width 25 height 18
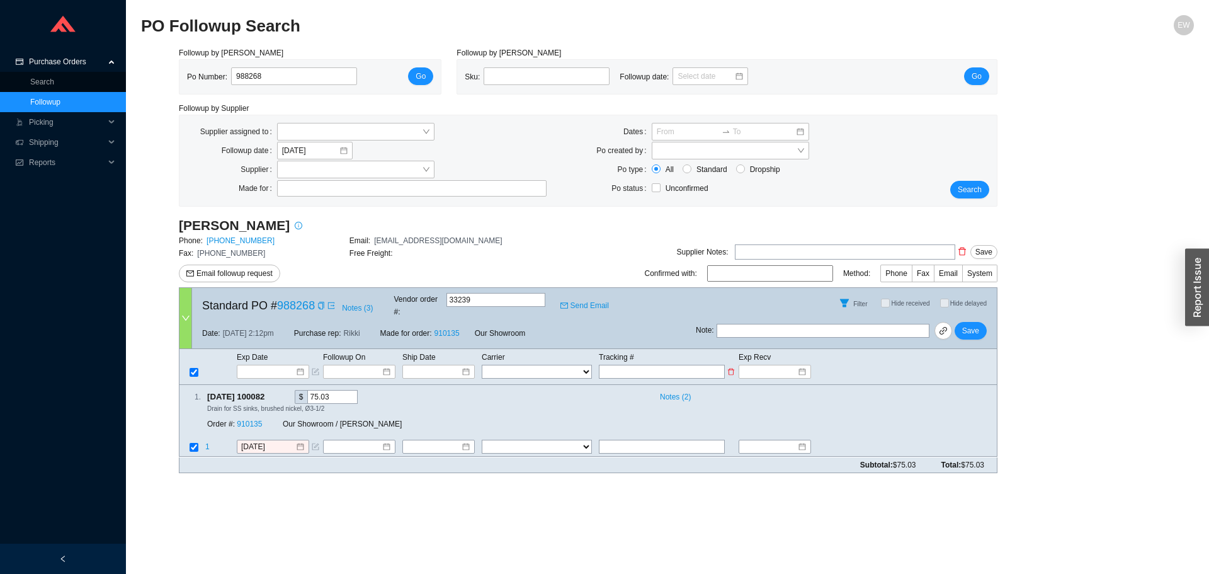
drag, startPoint x: 634, startPoint y: 350, endPoint x: 636, endPoint y: 358, distance: 8.6
paste input "1Z0365W20393906933"
type input "1Z0365W20393906933"
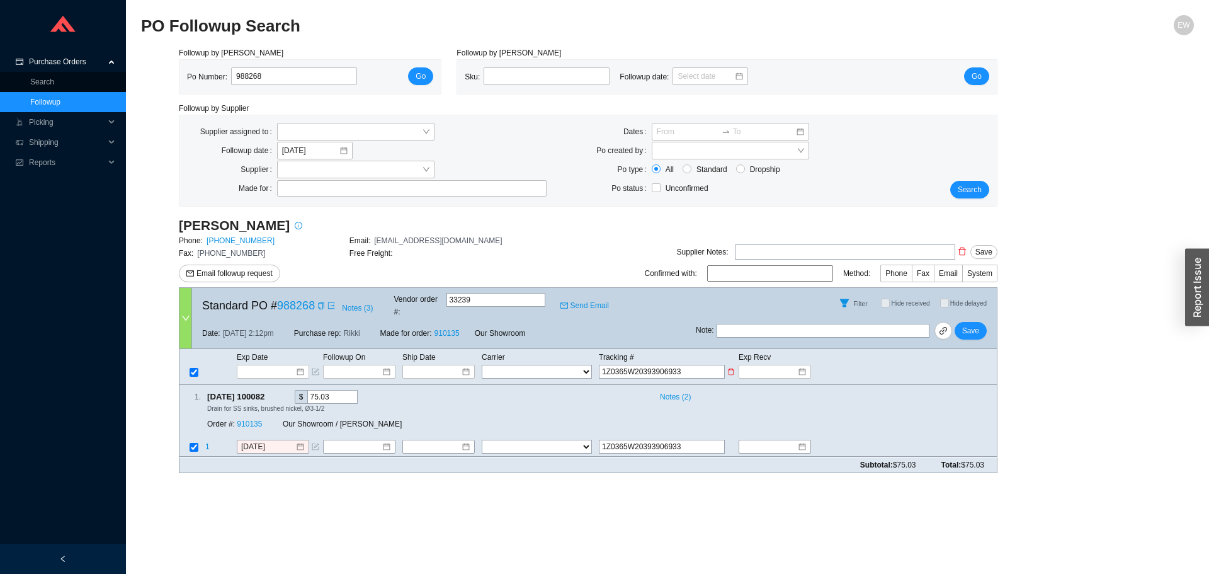
click at [565, 365] on select "FedEx UPS ---------------- 2 Day Transportation INC A&B Freight A. Duie Pyle AA…" at bounding box center [537, 372] width 110 height 14
select select "1"
click at [482, 365] on select "FedEx UPS ---------------- 2 Day Transportation INC A&B Freight A. Duie Pyle AA…" at bounding box center [537, 372] width 110 height 14
select select "1"
click at [458, 365] on input at bounding box center [434, 371] width 54 height 13
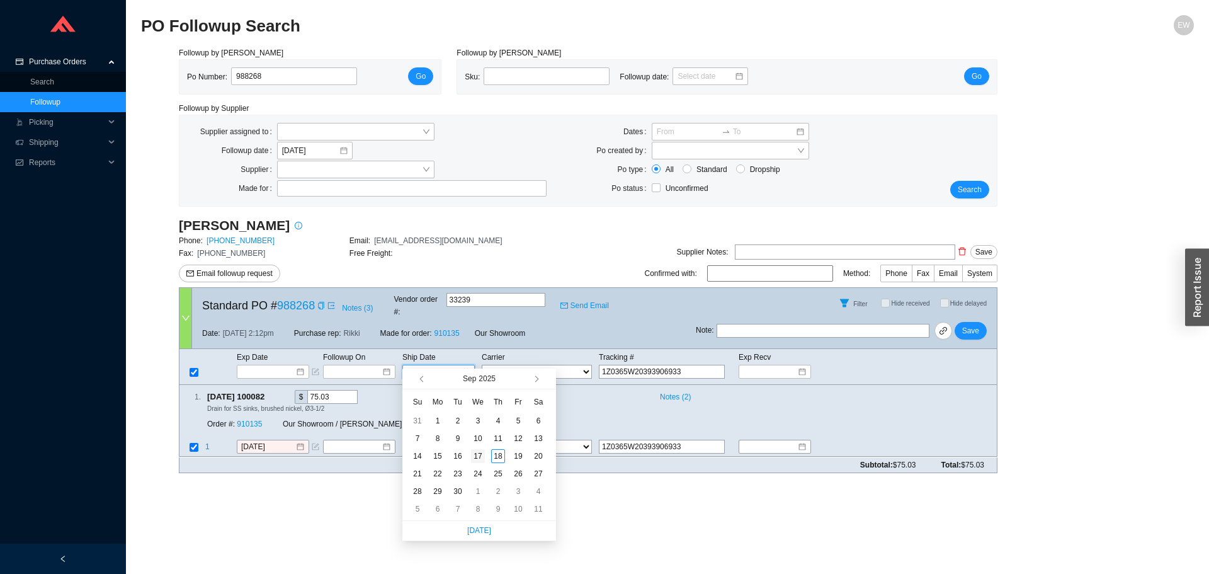
type input "9/17/2025"
click at [483, 457] on div "17" at bounding box center [478, 456] width 14 height 14
type input "9/17/2025"
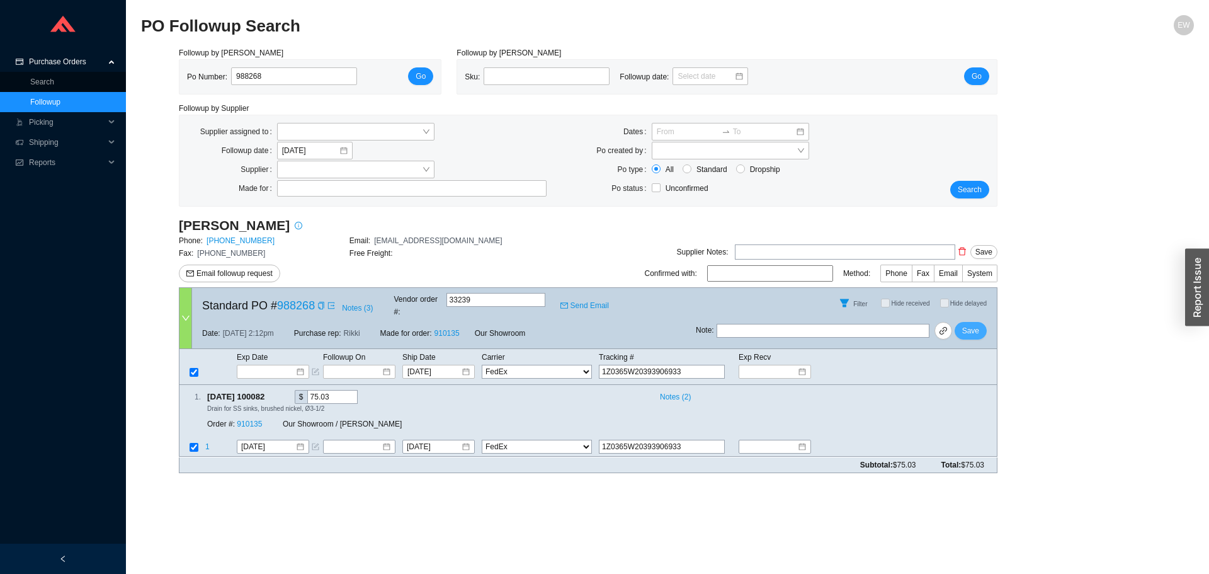
click at [982, 324] on button "Save" at bounding box center [971, 331] width 32 height 18
select select "1"
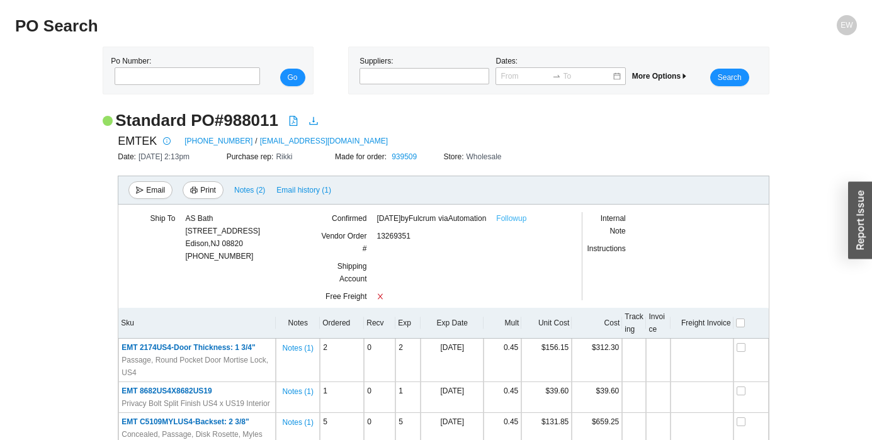
click at [527, 221] on link "Followup" at bounding box center [511, 218] width 30 height 13
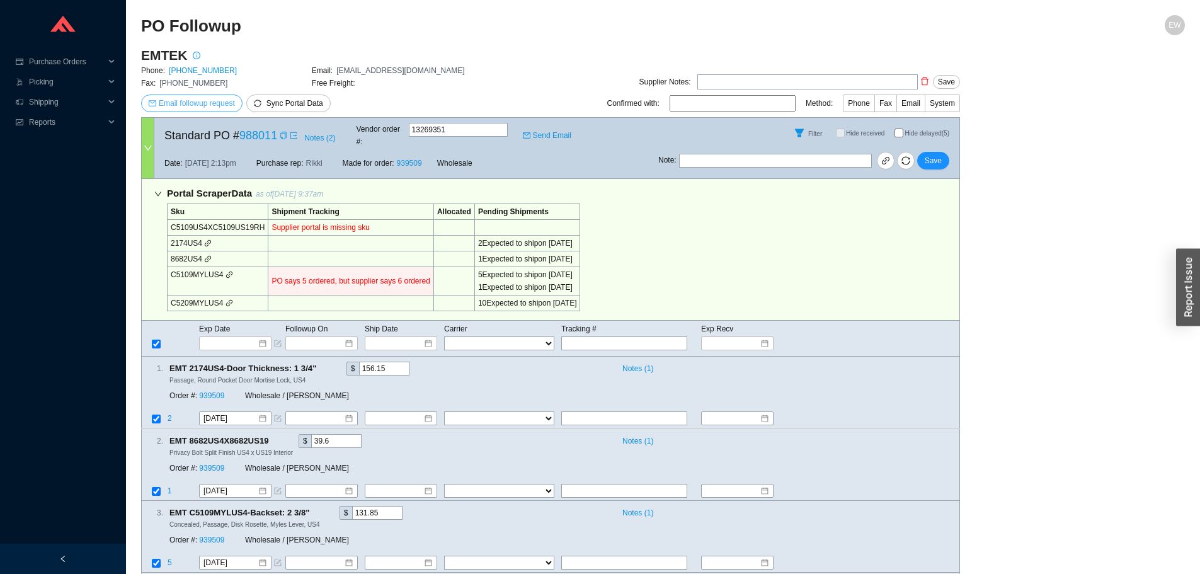
click at [206, 108] on span "Email followup request" at bounding box center [197, 103] width 76 height 13
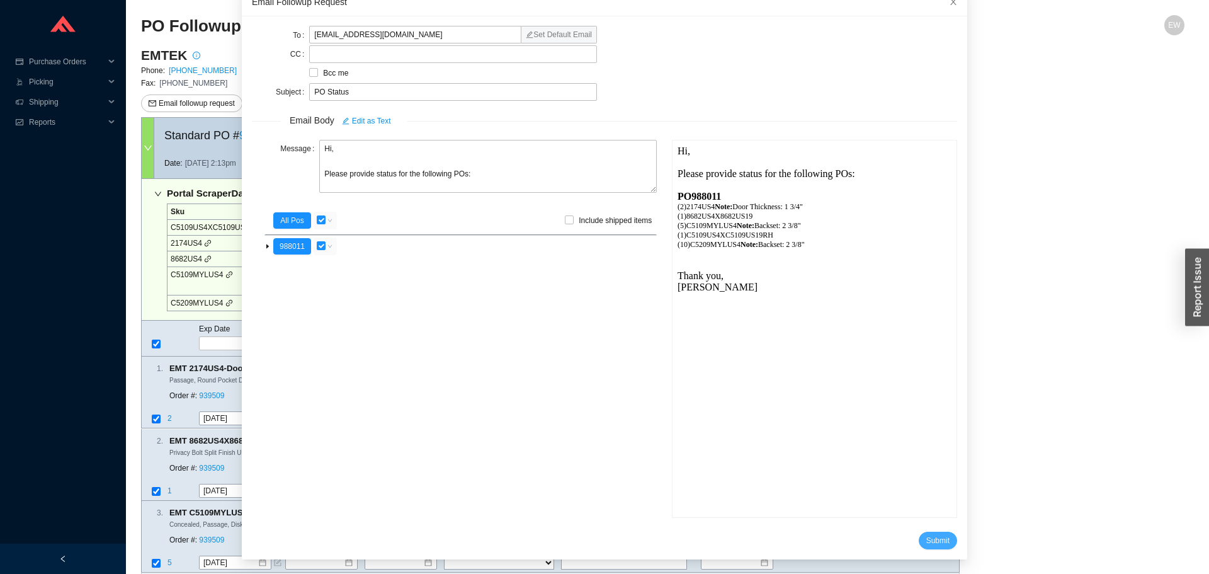
click at [926, 538] on span "Submit" at bounding box center [937, 540] width 23 height 13
